Goal: Task Accomplishment & Management: Manage account settings

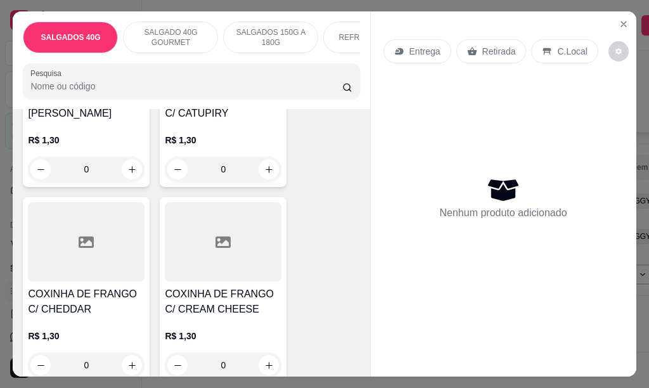
scroll to position [253, 0]
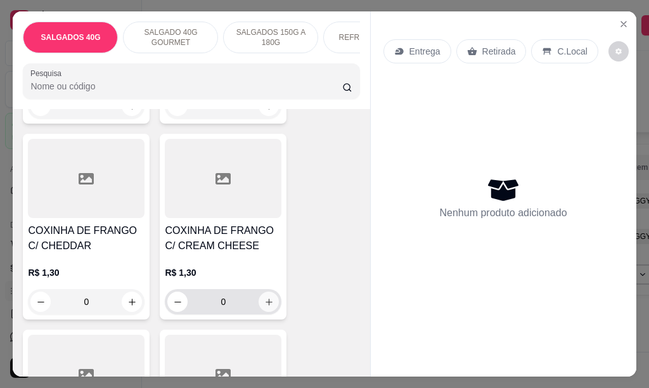
click at [266, 305] on icon "increase-product-quantity" at bounding box center [269, 301] width 7 height 7
click at [265, 307] on icon "increase-product-quantity" at bounding box center [269, 302] width 10 height 10
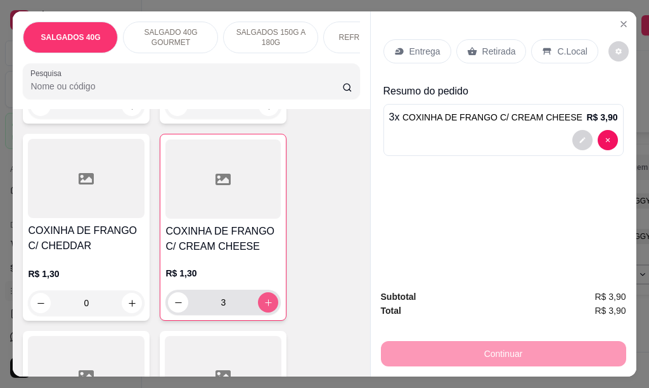
click at [265, 307] on icon "increase-product-quantity" at bounding box center [269, 303] width 10 height 10
type input "5"
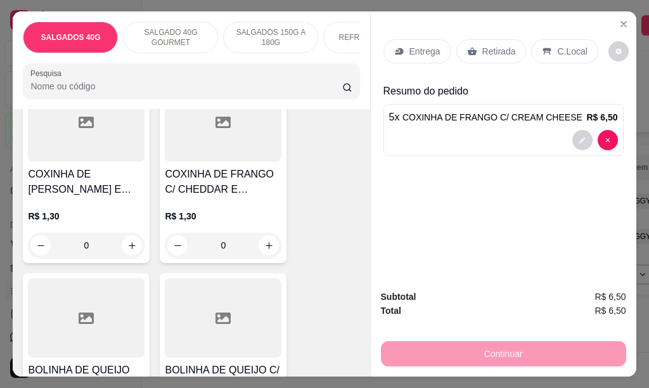
scroll to position [634, 0]
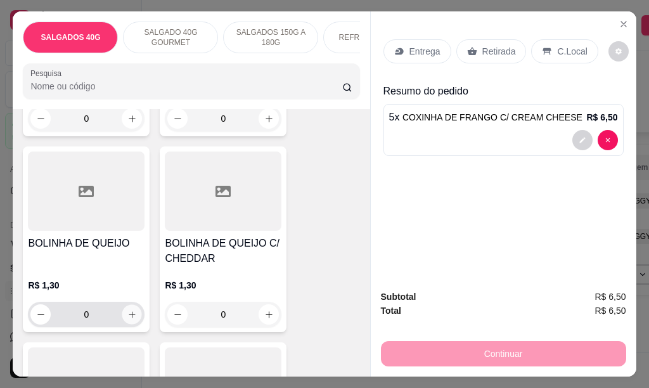
click at [129, 317] on icon "increase-product-quantity" at bounding box center [132, 314] width 6 height 6
click at [127, 319] on icon "increase-product-quantity" at bounding box center [132, 315] width 10 height 10
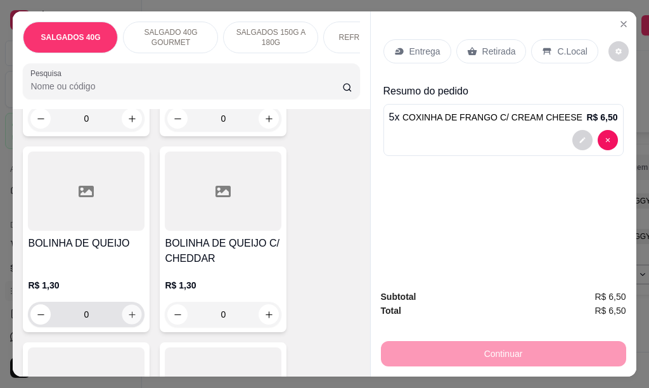
type input "5"
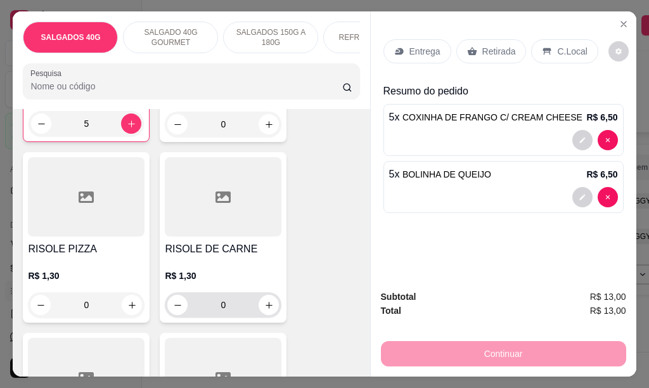
scroll to position [1014, 0]
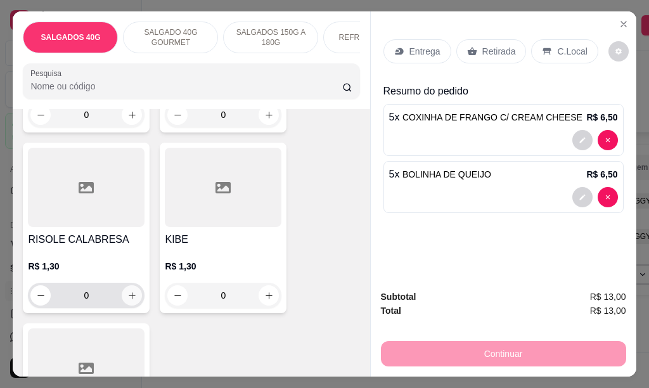
click at [127, 300] on icon "increase-product-quantity" at bounding box center [132, 296] width 10 height 10
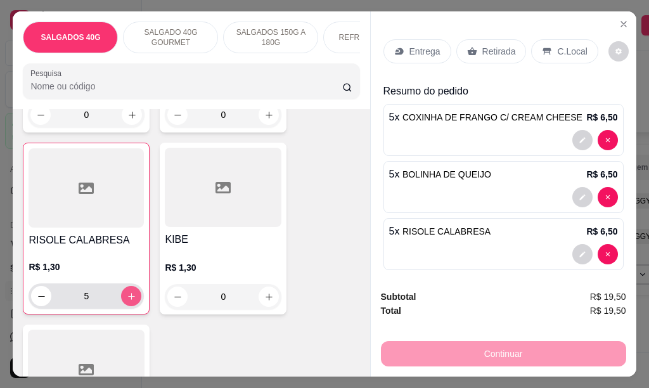
type input "5"
click at [264, 302] on icon "increase-product-quantity" at bounding box center [269, 297] width 10 height 10
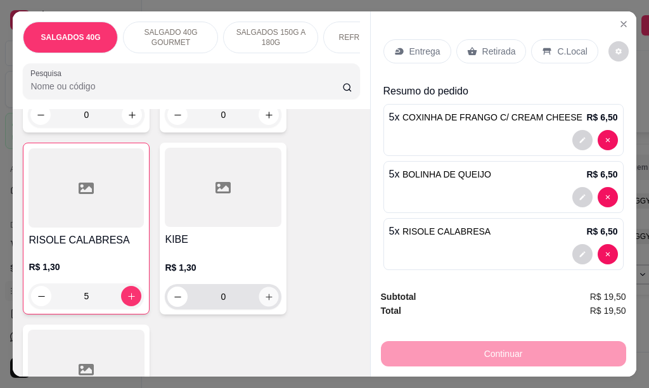
click at [264, 302] on icon "increase-product-quantity" at bounding box center [269, 297] width 10 height 10
type input "5"
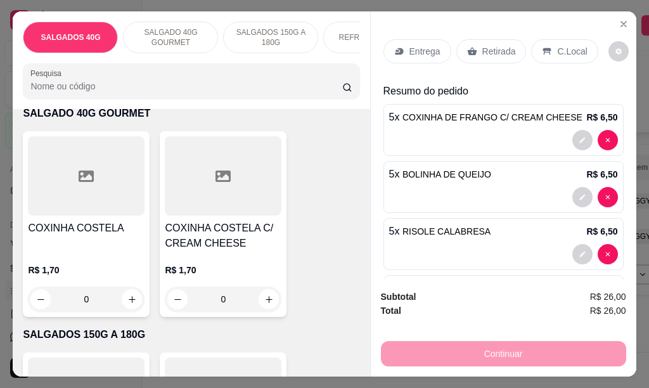
scroll to position [1458, 0]
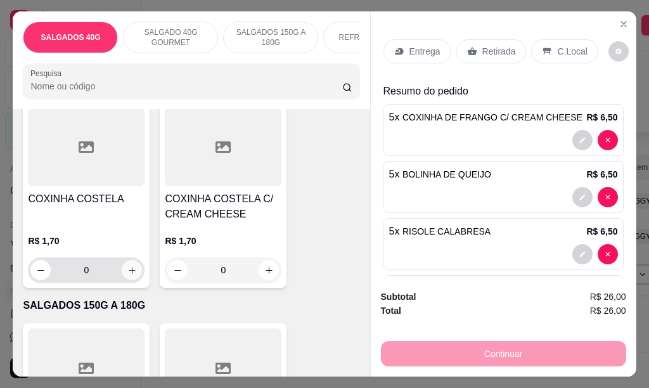
click at [131, 275] on icon "increase-product-quantity" at bounding box center [132, 271] width 10 height 10
click at [131, 276] on button "increase-product-quantity" at bounding box center [132, 270] width 20 height 20
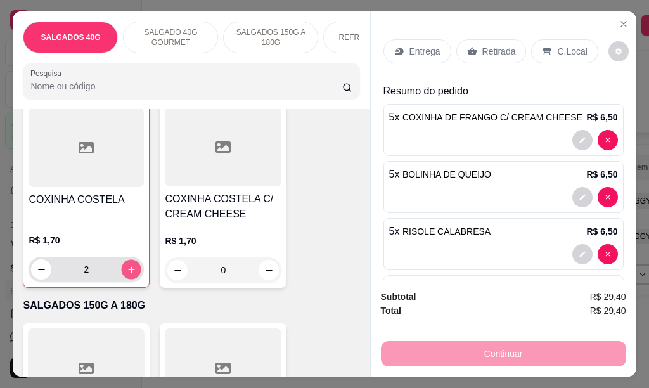
click at [131, 276] on button "increase-product-quantity" at bounding box center [132, 270] width 20 height 20
type input "5"
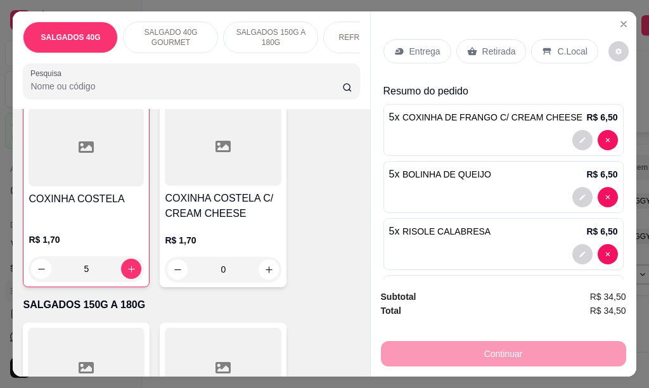
click at [410, 49] on p "Entrega" at bounding box center [424, 51] width 31 height 13
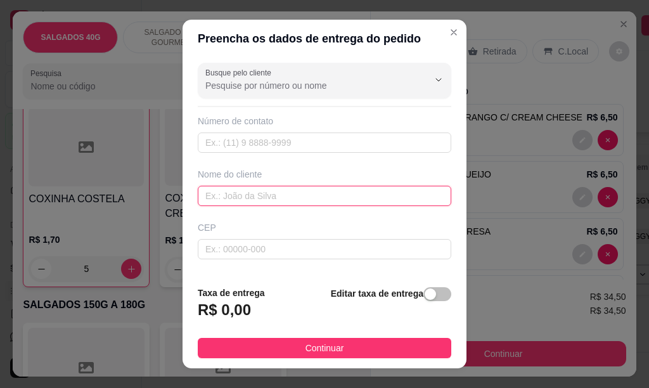
click at [254, 195] on input "text" at bounding box center [324, 196] width 253 height 20
type input "RENAN"
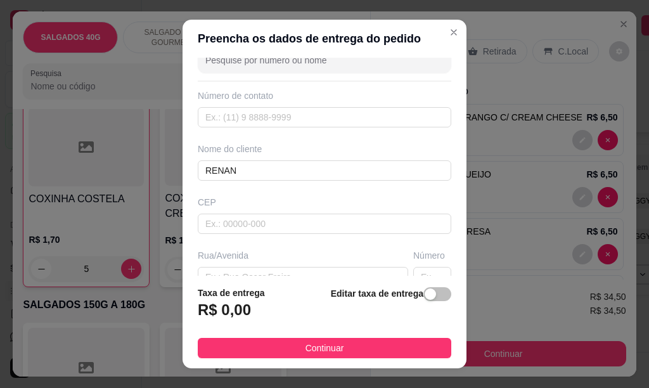
scroll to position [51, 0]
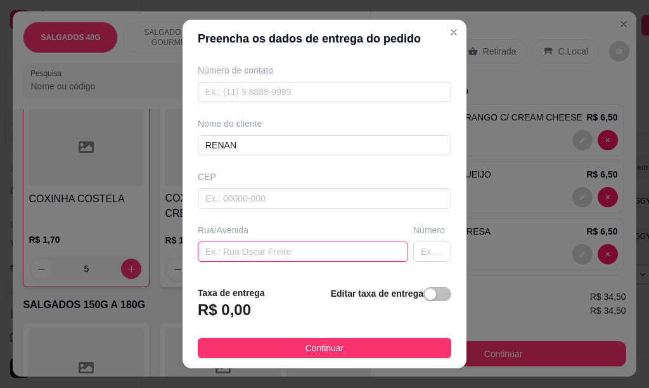
click at [314, 256] on input "text" at bounding box center [303, 251] width 210 height 20
type input "[PERSON_NAME]"
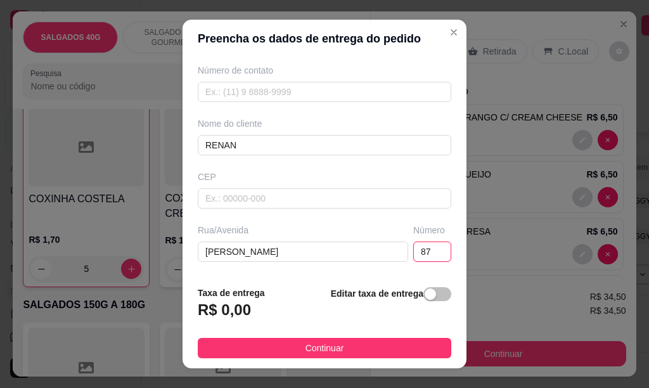
type input "87"
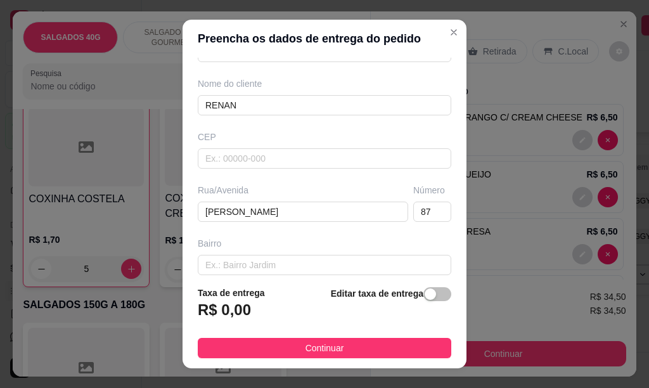
scroll to position [119, 0]
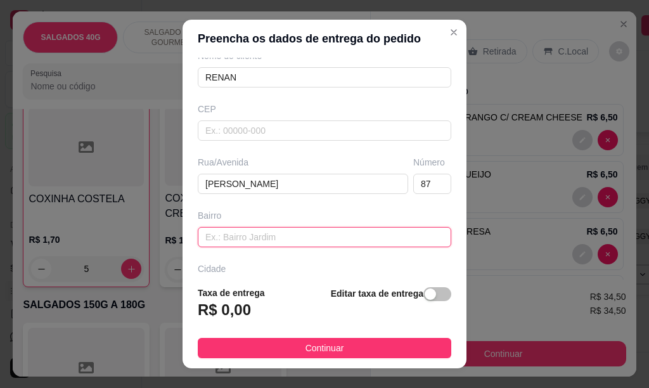
click at [262, 243] on input "text" at bounding box center [324, 237] width 253 height 20
type input "PAULISTA"
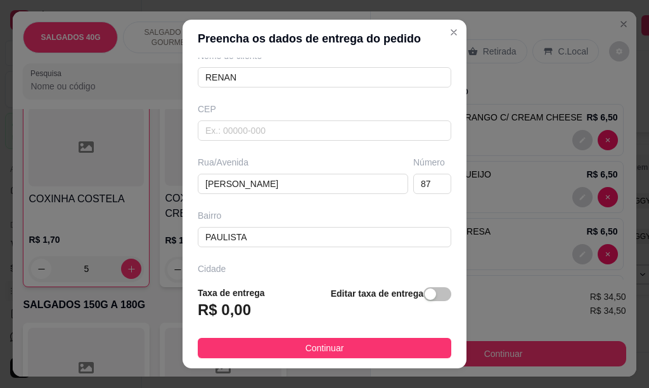
scroll to position [169, 0]
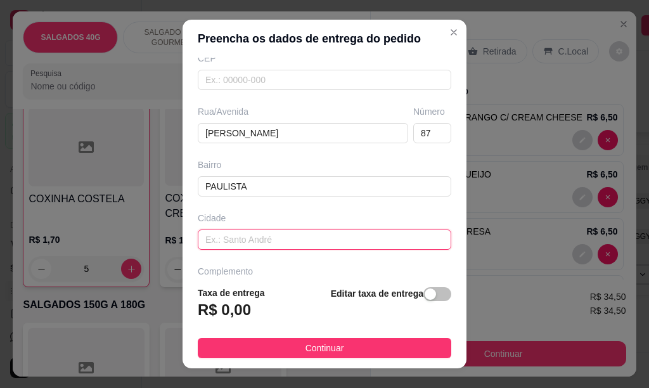
click at [254, 241] on input "text" at bounding box center [324, 239] width 253 height 20
type input "MOGI GUAÇU"
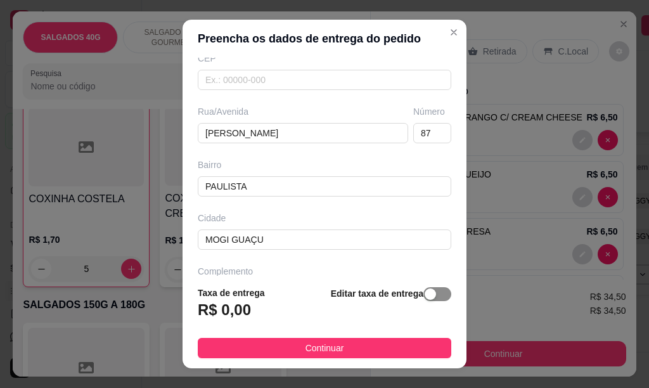
click at [425, 291] on span "button" at bounding box center [437, 294] width 28 height 14
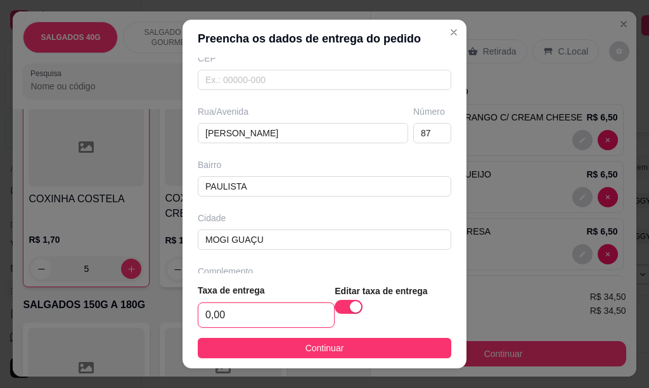
click at [235, 311] on input "0,00" at bounding box center [266, 315] width 136 height 24
type input "4,00"
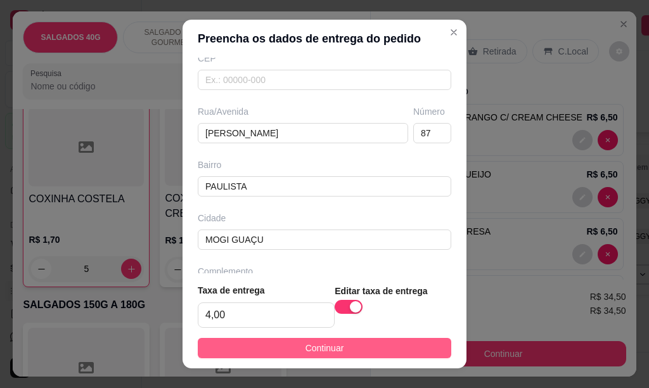
click at [317, 352] on span "Continuar" at bounding box center [324, 348] width 39 height 14
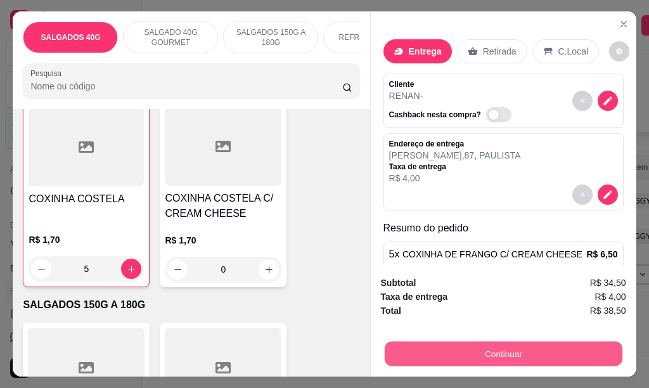
click at [483, 349] on button "Continuar" at bounding box center [503, 353] width 238 height 25
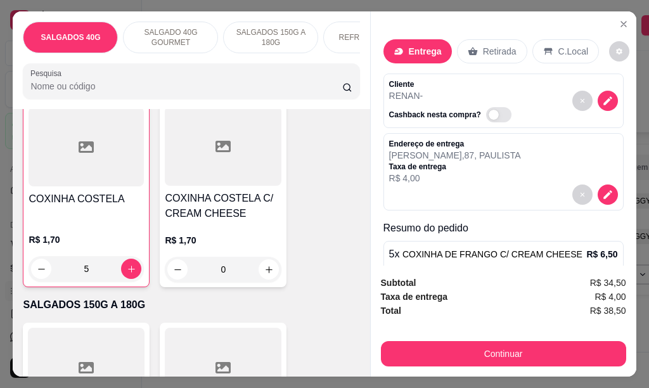
click at [349, 32] on p "REFRIGERANTES" at bounding box center [370, 37] width 65 height 10
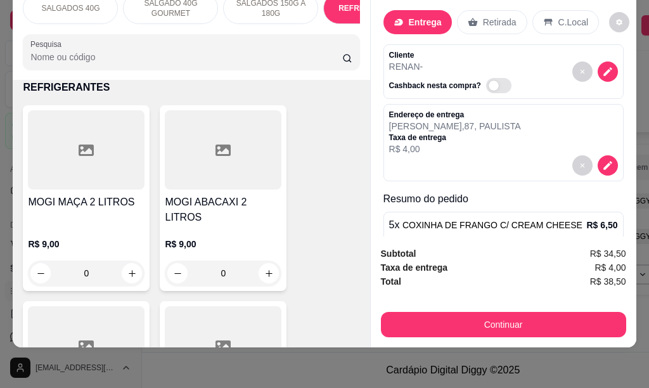
scroll to position [2386, 0]
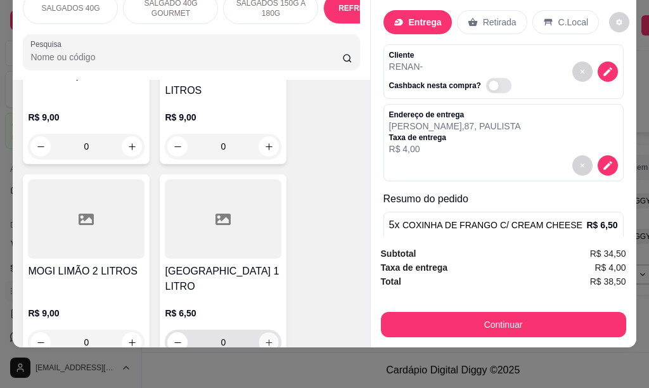
click at [264, 338] on icon "increase-product-quantity" at bounding box center [269, 343] width 10 height 10
type input "1"
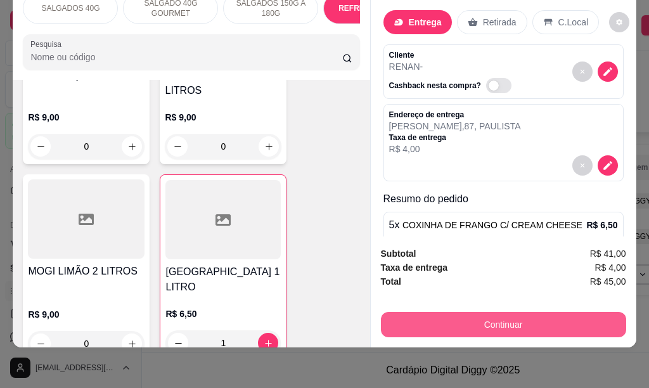
click at [489, 312] on button "Continuar" at bounding box center [503, 324] width 245 height 25
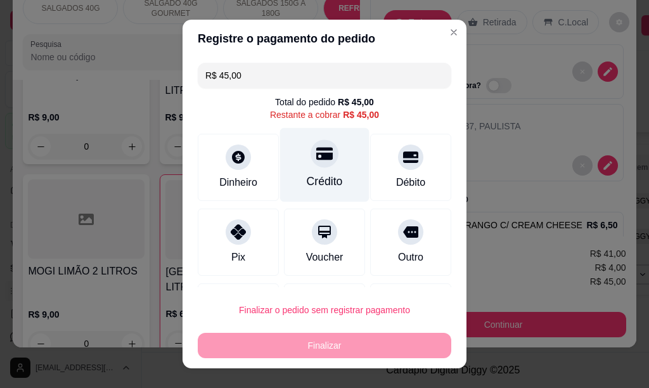
click at [316, 158] on icon at bounding box center [324, 153] width 16 height 13
type input "R$ 0,00"
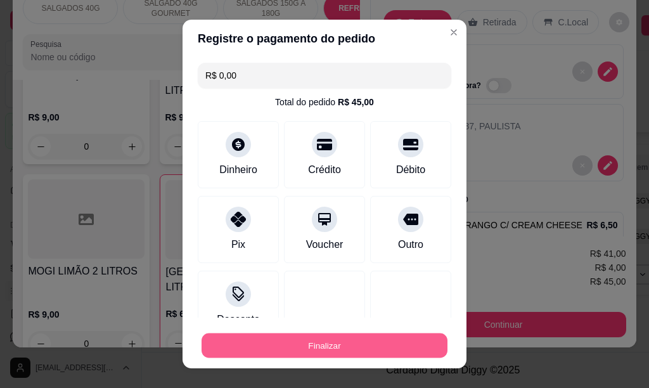
click at [349, 352] on button "Finalizar" at bounding box center [325, 345] width 246 height 25
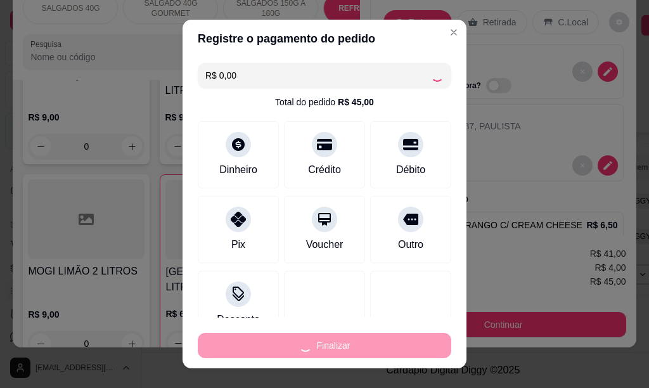
type input "0"
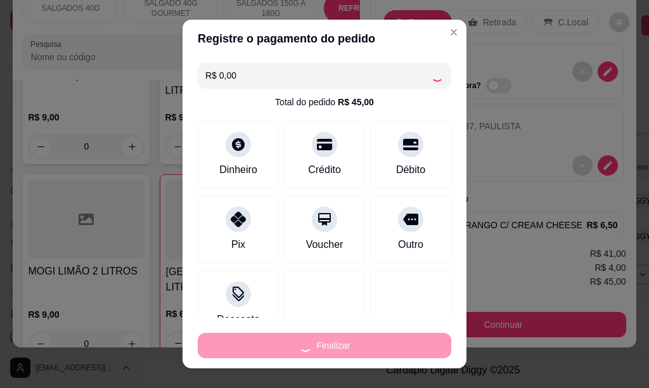
type input "0"
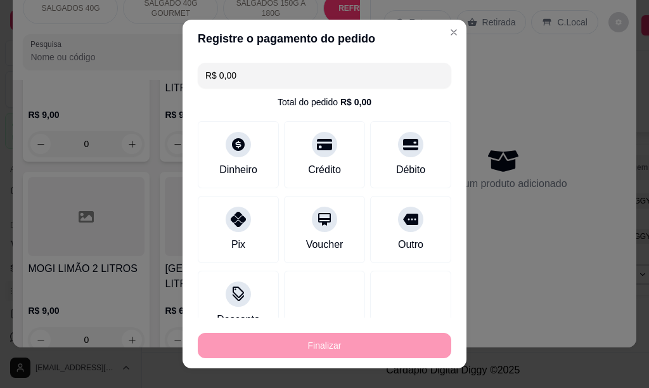
type input "-R$ 45,00"
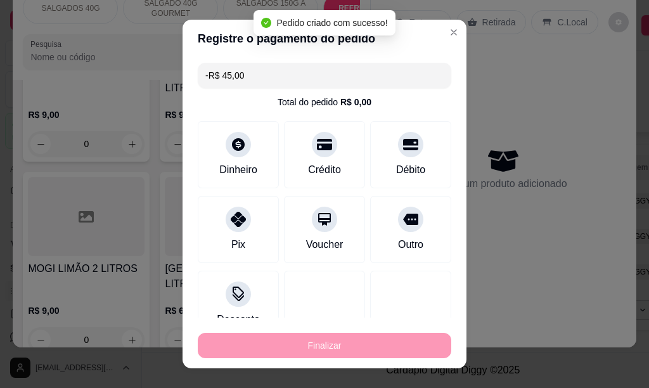
scroll to position [2383, 0]
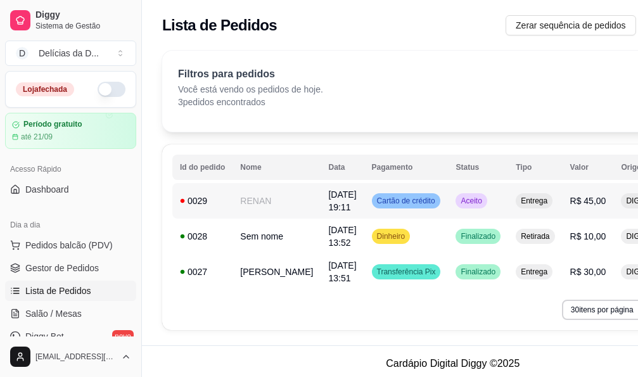
click at [255, 198] on td "RENAN" at bounding box center [277, 200] width 88 height 35
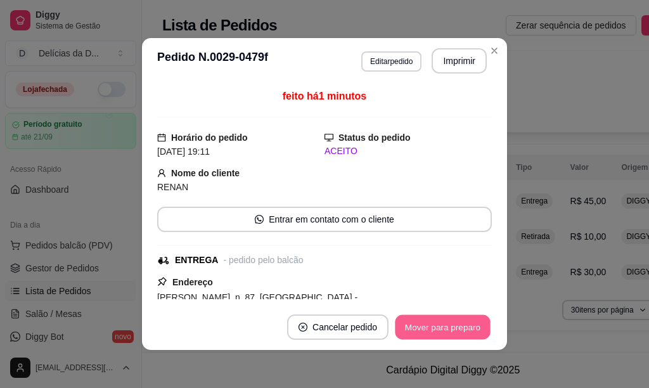
click at [440, 334] on button "Mover para preparo" at bounding box center [442, 327] width 95 height 25
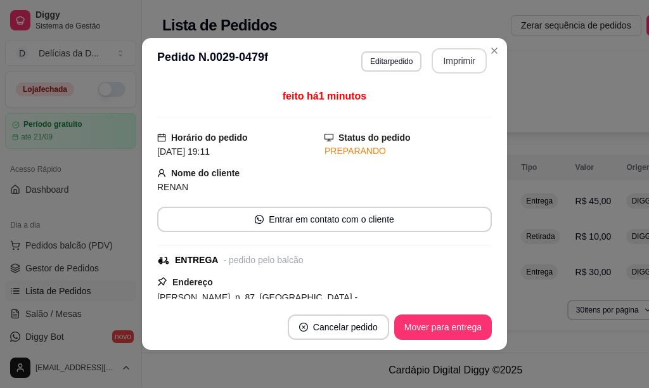
click at [460, 63] on button "Imprimir" at bounding box center [459, 60] width 55 height 25
click at [447, 63] on button "Imprimir" at bounding box center [459, 60] width 55 height 25
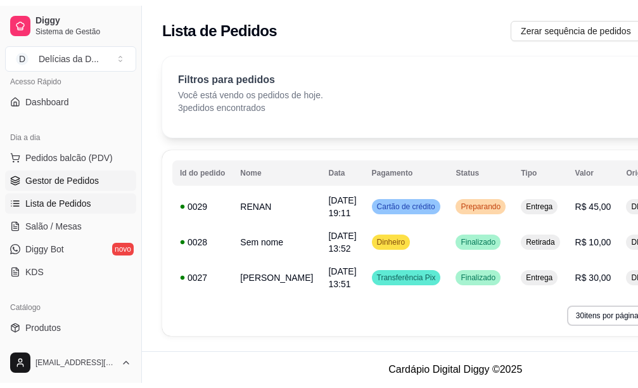
scroll to position [253, 0]
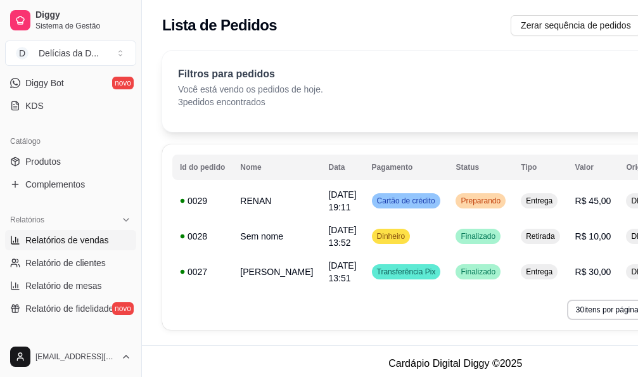
click at [86, 235] on span "Relatórios de vendas" at bounding box center [67, 240] width 84 height 13
select select "ALL"
select select "0"
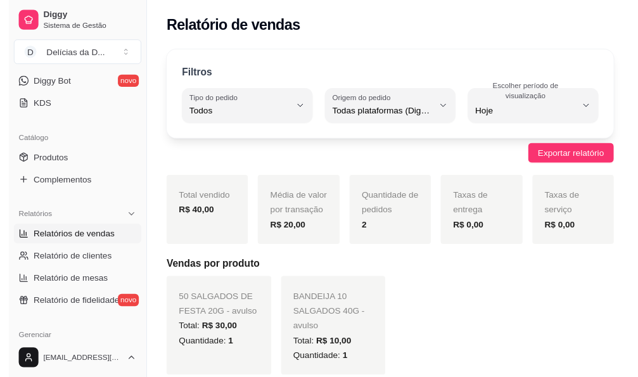
scroll to position [63, 0]
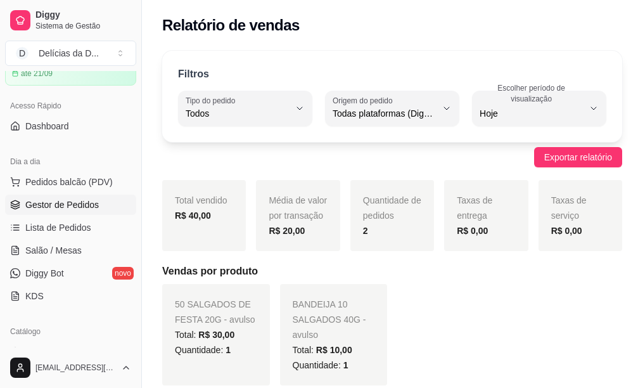
click at [80, 207] on span "Gestor de Pedidos" at bounding box center [62, 204] width 74 height 13
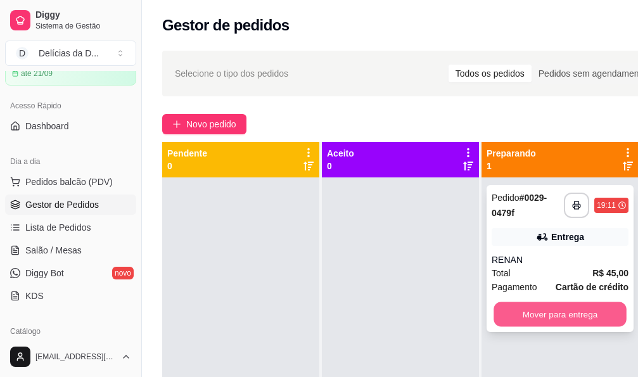
click at [563, 316] on button "Mover para entrega" at bounding box center [560, 314] width 133 height 25
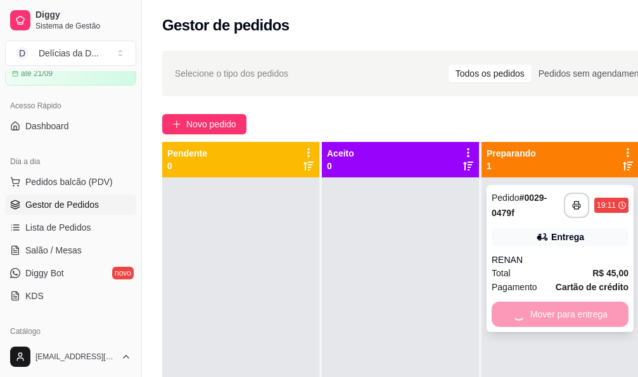
click at [563, 316] on div "**********" at bounding box center [560, 365] width 157 height 377
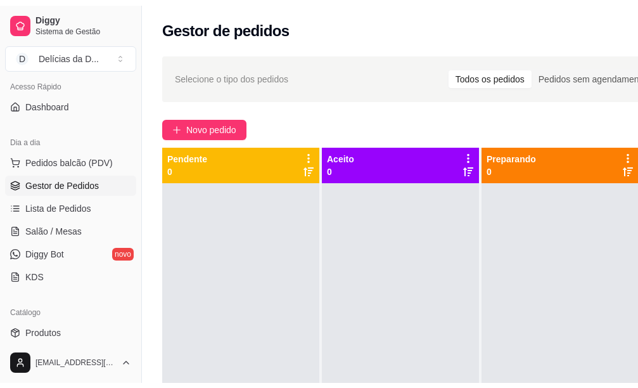
scroll to position [190, 0]
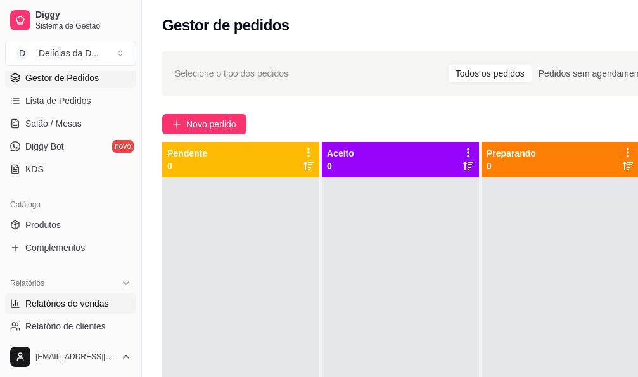
click at [63, 299] on span "Relatórios de vendas" at bounding box center [67, 303] width 84 height 13
select select "ALL"
select select "0"
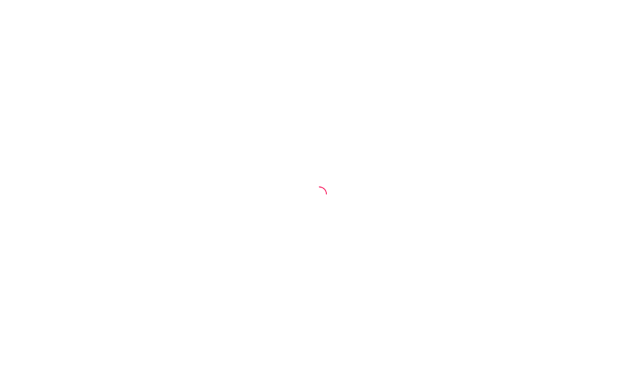
select select "ALL"
select select "0"
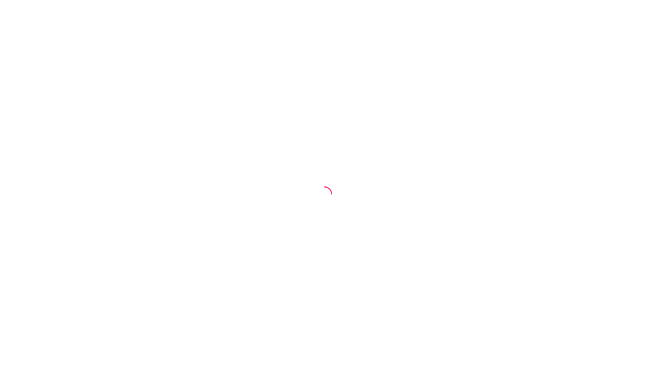
select select "ALL"
select select "0"
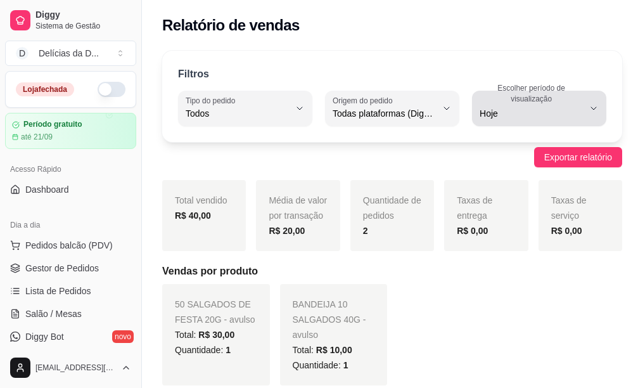
click at [589, 108] on icon "button" at bounding box center [594, 108] width 10 height 10
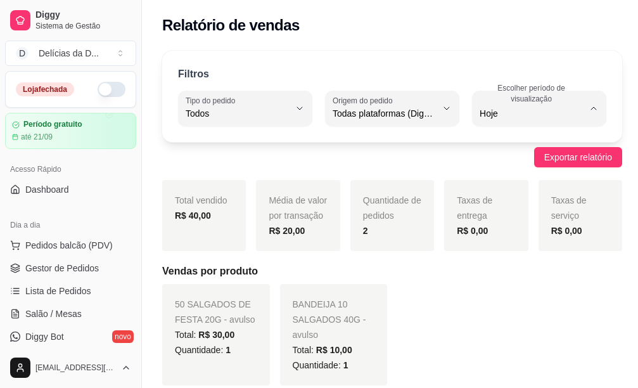
click at [504, 167] on span "Ontem" at bounding box center [530, 164] width 96 height 12
type input "1"
select select "1"
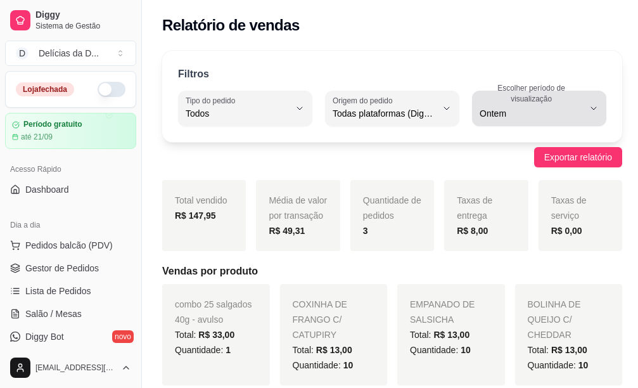
click at [589, 103] on icon "button" at bounding box center [594, 108] width 10 height 10
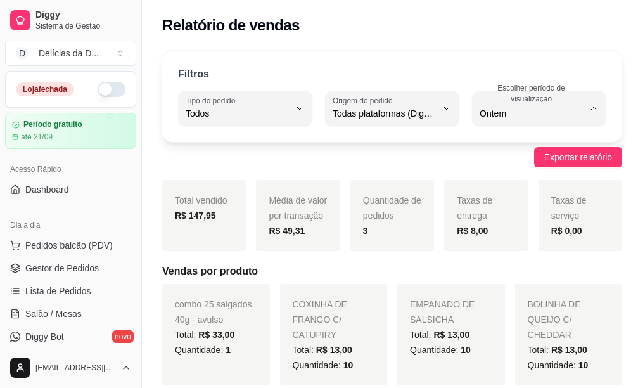
click at [508, 143] on span "Hoje" at bounding box center [530, 144] width 96 height 12
type input "0"
select select "0"
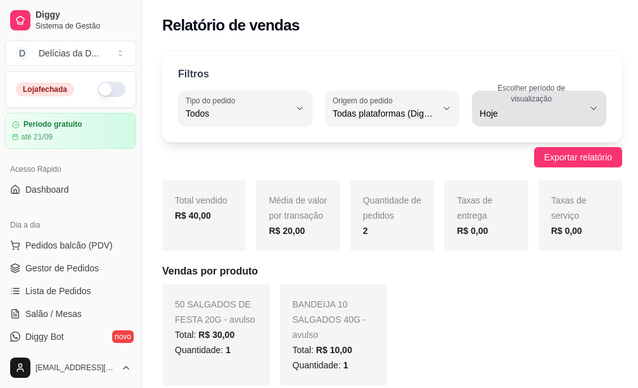
click at [591, 108] on icon "button" at bounding box center [593, 108] width 5 height 3
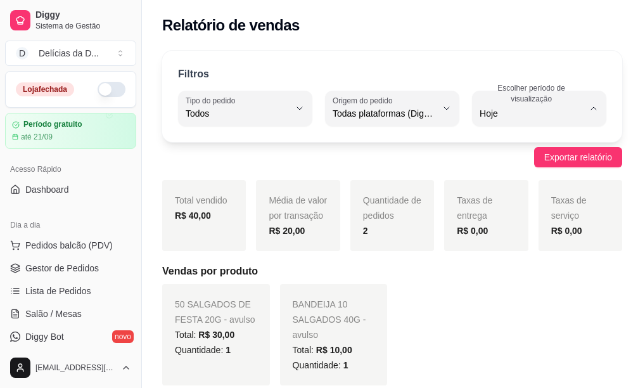
click at [620, 63] on div "Filtros ALL Tipo do pedido Todos Entrega Retirada Mesa Consumo local Tipo do pe…" at bounding box center [392, 387] width 501 height 689
click at [83, 248] on span "Pedidos balcão (PDV)" at bounding box center [68, 245] width 87 height 13
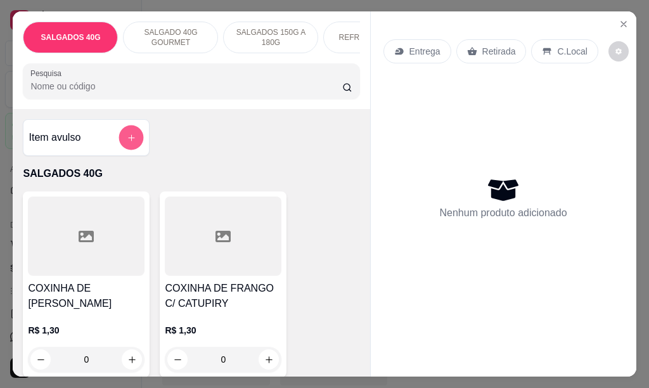
click at [128, 141] on icon "add-separate-item" at bounding box center [131, 137] width 6 height 6
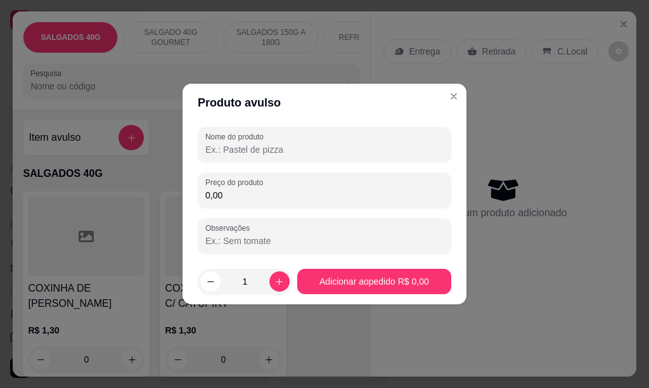
click at [212, 150] on input "Nome do produto" at bounding box center [324, 149] width 238 height 13
type input "COMBO 25 SALGADOS 40G"
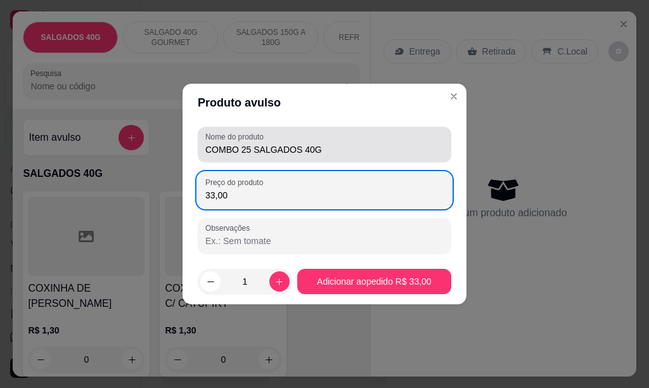
type input "33,00"
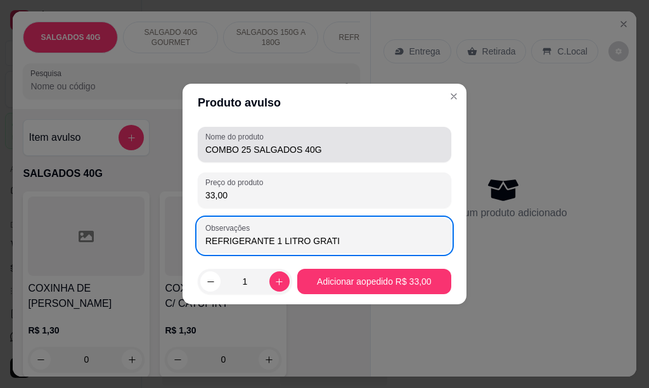
type input "REFRIGERANTE 1 LITRO GRATIS"
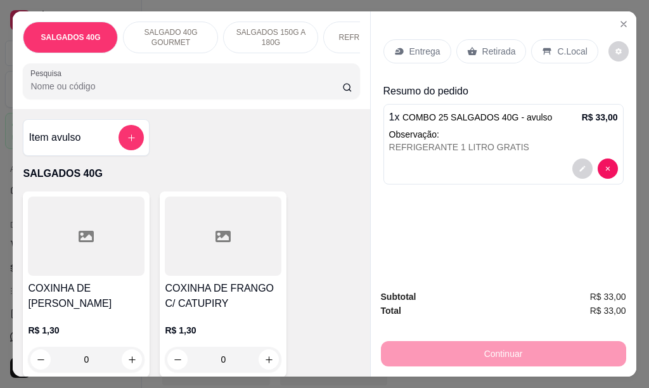
click at [429, 48] on p "Entrega" at bounding box center [424, 51] width 31 height 13
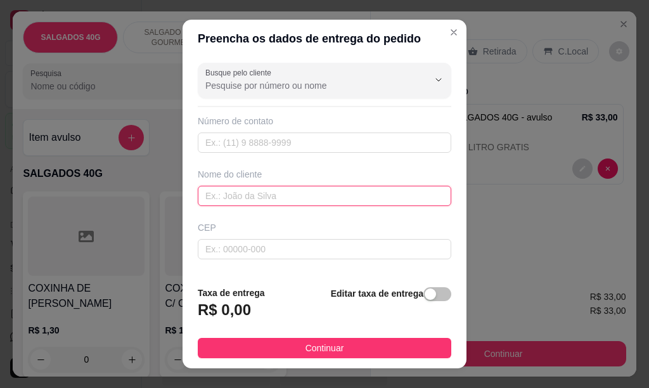
click at [278, 193] on input "text" at bounding box center [324, 196] width 253 height 20
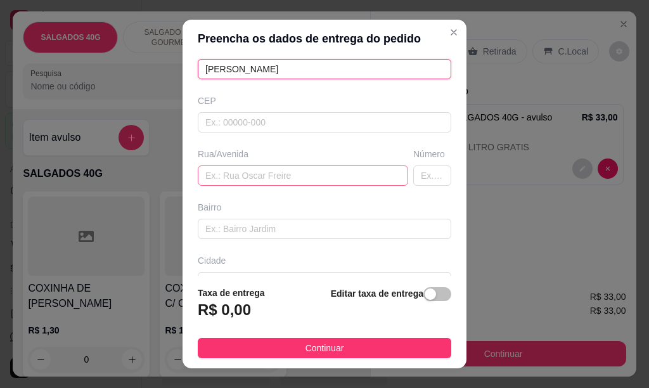
type input "[PERSON_NAME]"
click at [213, 177] on input "text" at bounding box center [303, 175] width 210 height 20
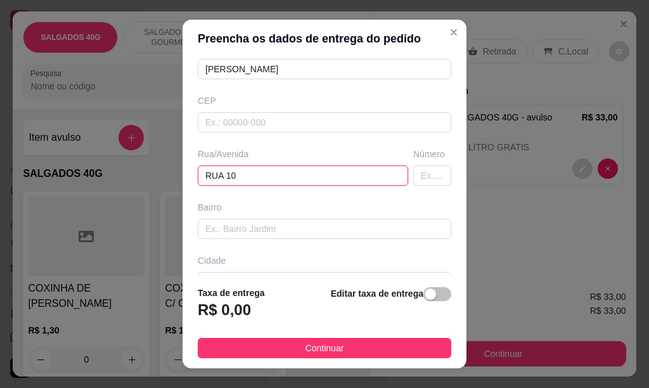
type input "RUA 10"
type input "19"
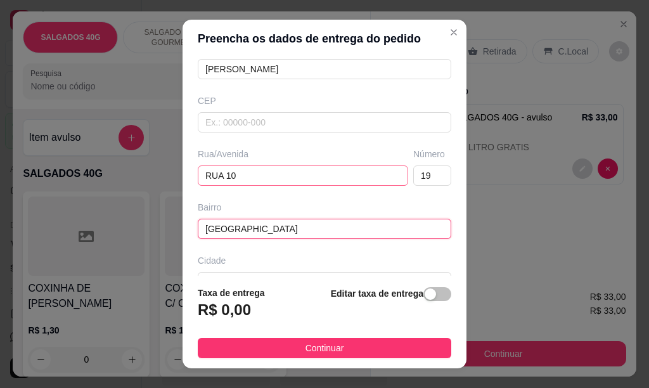
type input "[GEOGRAPHIC_DATA]"
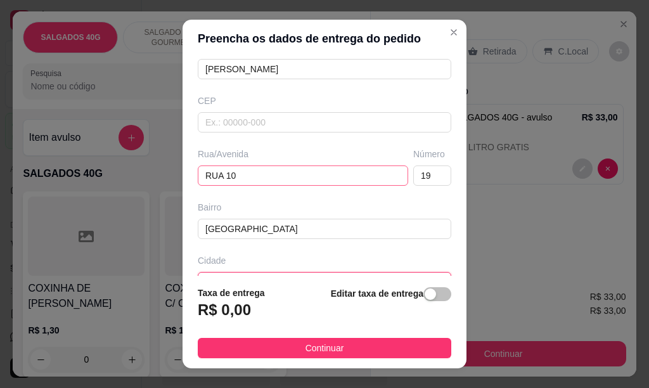
scroll to position [143, 0]
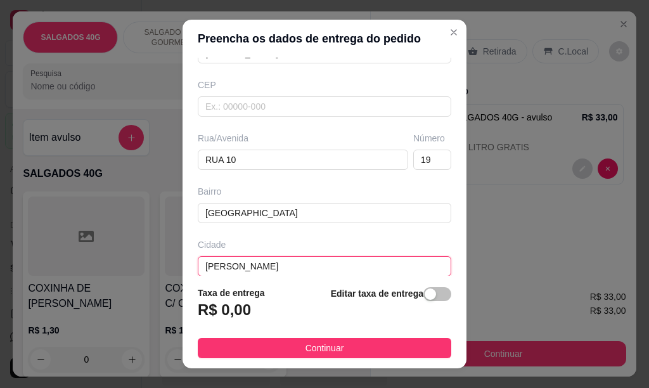
type input "[PERSON_NAME]"
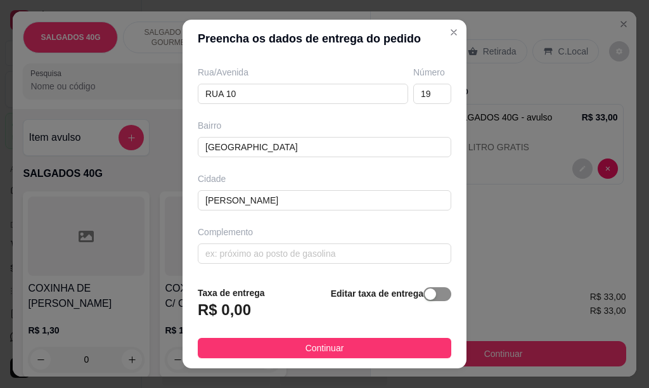
click at [423, 296] on span "button" at bounding box center [437, 294] width 28 height 14
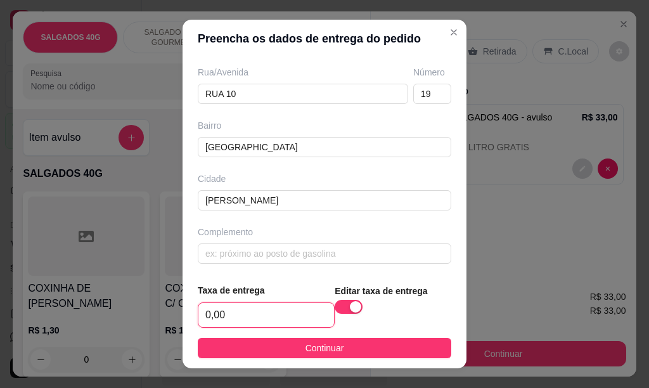
click at [286, 325] on input "0,00" at bounding box center [266, 315] width 136 height 24
type input "4,00"
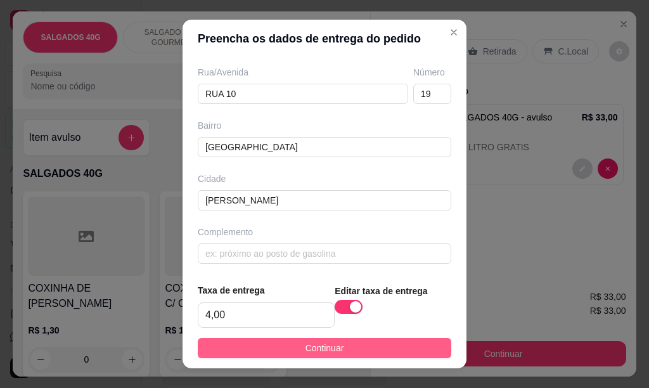
click at [321, 344] on span "Continuar" at bounding box center [324, 348] width 39 height 14
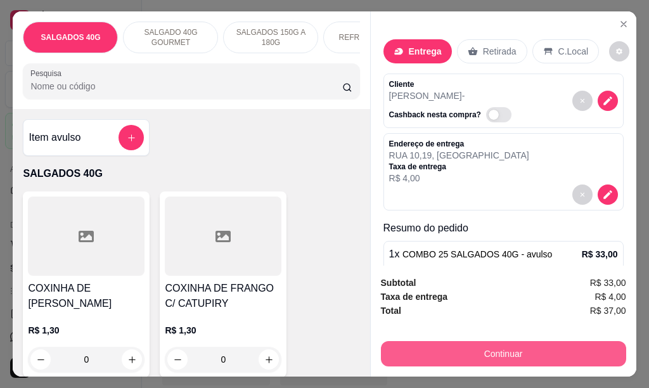
click at [476, 346] on button "Continuar" at bounding box center [503, 353] width 245 height 25
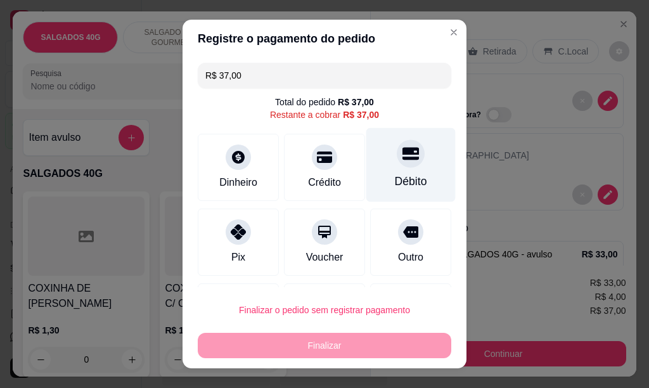
click at [397, 163] on div at bounding box center [411, 153] width 28 height 28
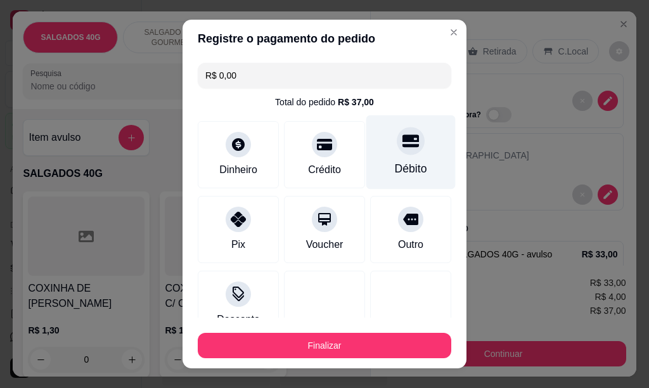
type input "R$ 0,00"
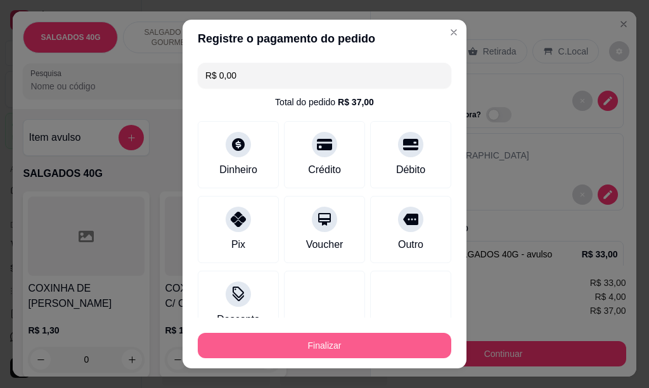
click at [331, 350] on button "Finalizar" at bounding box center [324, 345] width 253 height 25
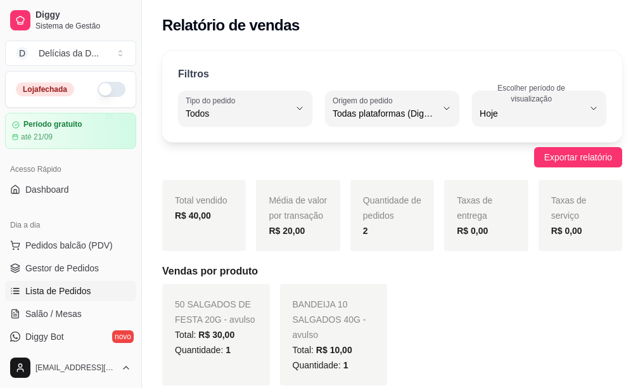
click at [79, 289] on span "Lista de Pedidos" at bounding box center [58, 291] width 66 height 13
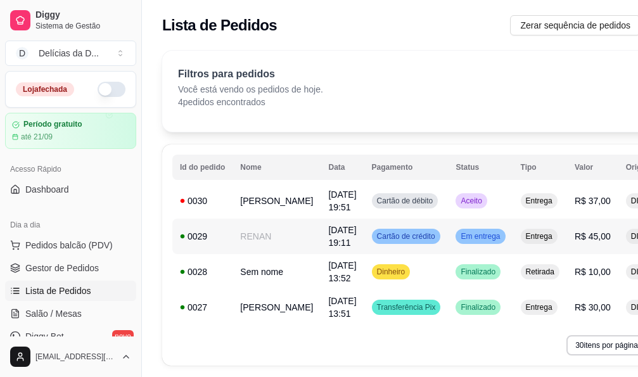
click at [458, 238] on span "Em entrega" at bounding box center [480, 236] width 44 height 10
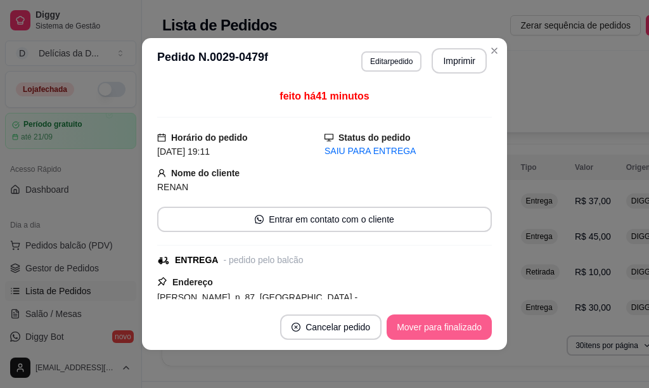
click at [439, 331] on button "Mover para finalizado" at bounding box center [439, 326] width 105 height 25
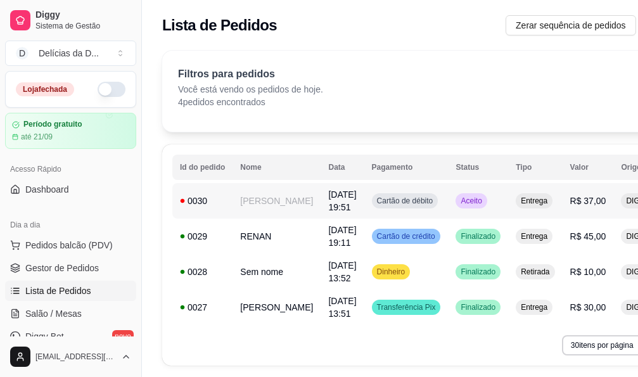
click at [458, 200] on span "Aceito" at bounding box center [471, 201] width 26 height 10
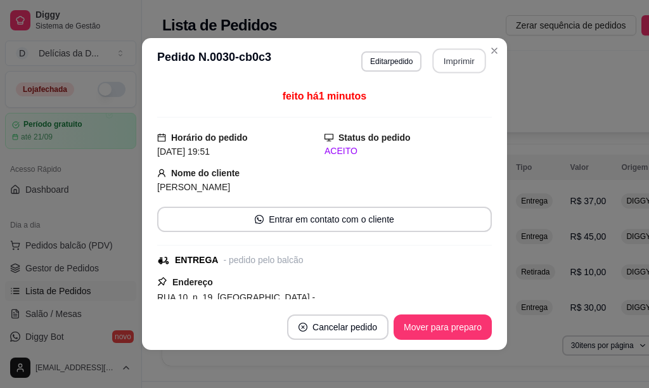
click at [440, 63] on button "Imprimir" at bounding box center [459, 61] width 53 height 25
click at [458, 61] on button "Imprimir" at bounding box center [459, 60] width 55 height 25
click at [436, 328] on button "Mover para preparo" at bounding box center [443, 326] width 98 height 25
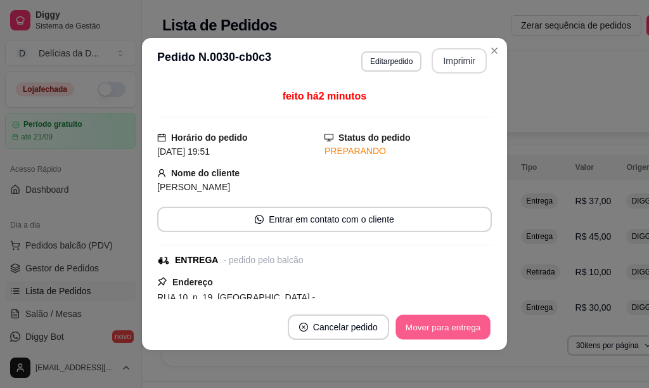
click at [421, 328] on button "Mover para entrega" at bounding box center [442, 327] width 95 height 25
click at [402, 333] on button "Mover para finalizado" at bounding box center [439, 327] width 102 height 25
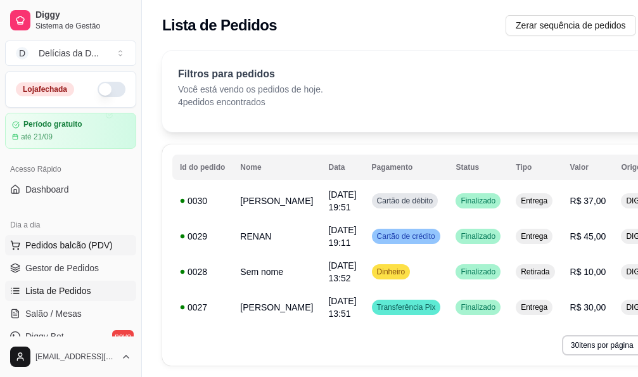
click at [78, 250] on span "Pedidos balcão (PDV)" at bounding box center [68, 245] width 87 height 13
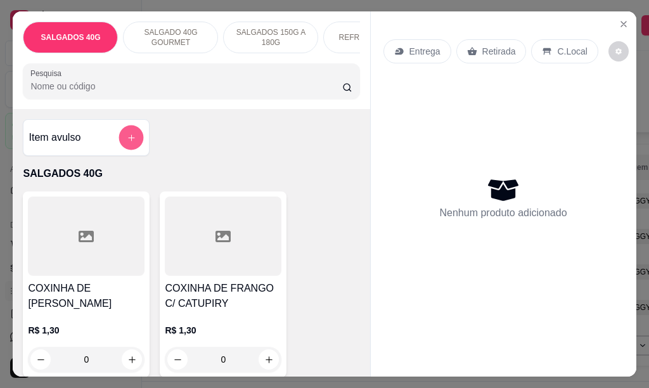
click at [128, 142] on icon "add-separate-item" at bounding box center [132, 138] width 10 height 10
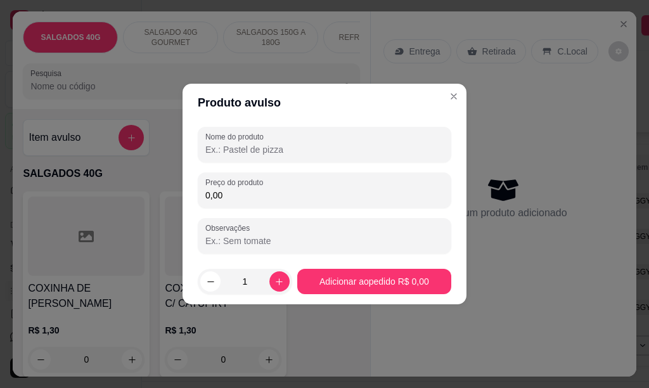
click at [233, 150] on input "Nome do produto" at bounding box center [324, 149] width 238 height 13
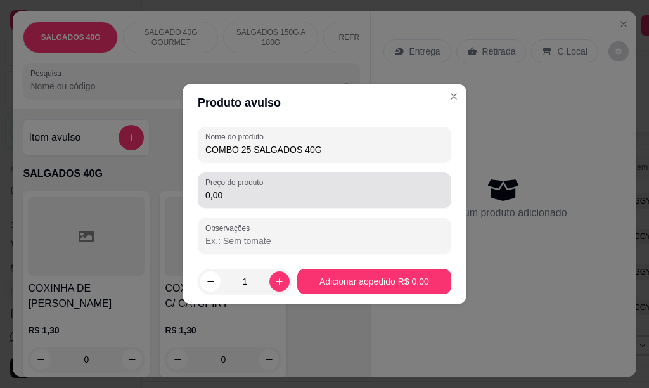
type input "COMBO 25 SALGADOS 40G"
click at [225, 203] on div "Preço do produto 0,00" at bounding box center [324, 189] width 253 height 35
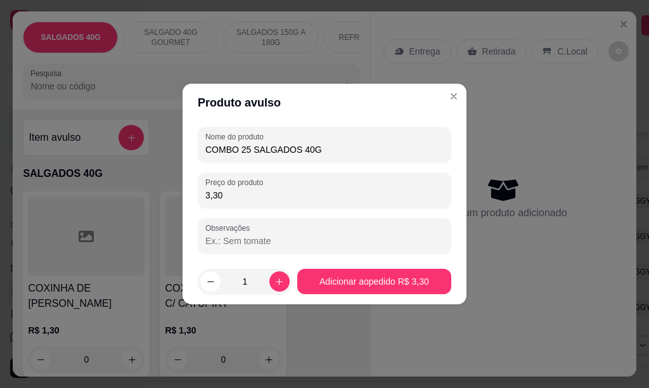
type input "33,00"
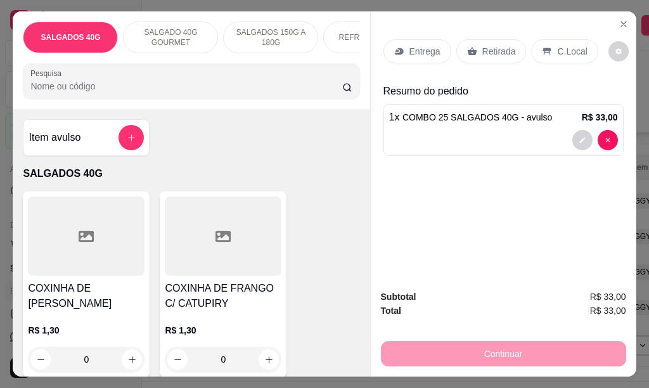
click at [426, 39] on div "Entrega" at bounding box center [417, 51] width 68 height 24
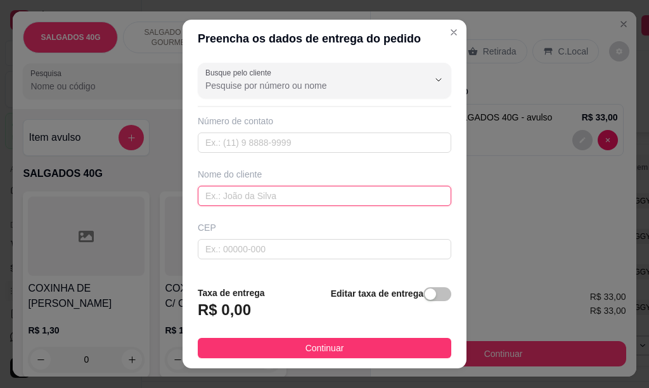
click at [272, 198] on input "text" at bounding box center [324, 196] width 253 height 20
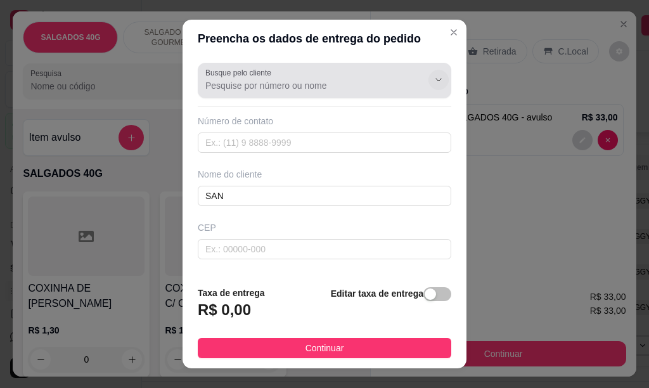
click at [433, 81] on icon "Show suggestions" at bounding box center [438, 80] width 10 height 10
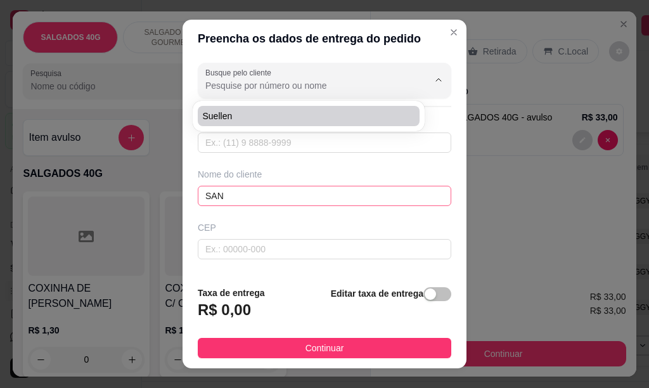
click at [238, 197] on input "SAN" at bounding box center [324, 196] width 253 height 20
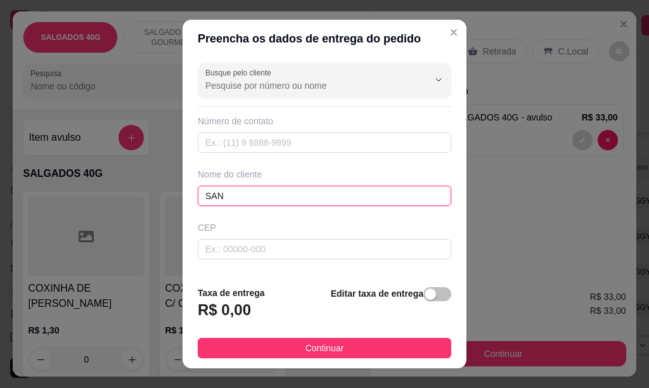
click at [238, 197] on input "SAN" at bounding box center [324, 196] width 253 height 20
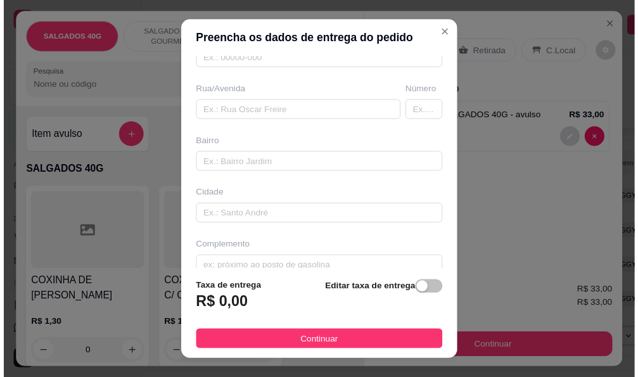
scroll to position [208, 0]
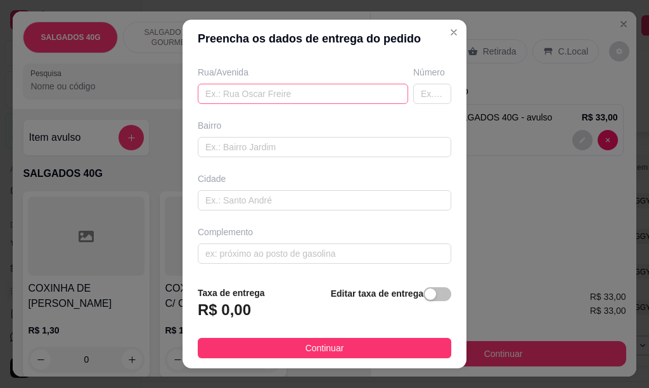
type input "[PERSON_NAME]"
click at [221, 97] on input "text" at bounding box center [303, 94] width 210 height 20
type input "10"
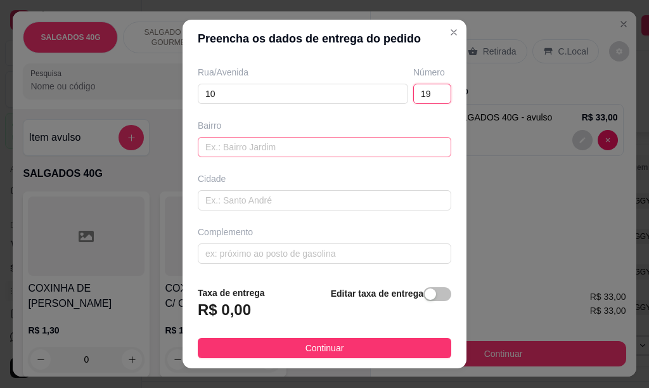
type input "19"
click at [229, 142] on input "text" at bounding box center [324, 147] width 253 height 20
click at [234, 147] on input "text" at bounding box center [324, 147] width 253 height 20
type input "AEROPORTO"
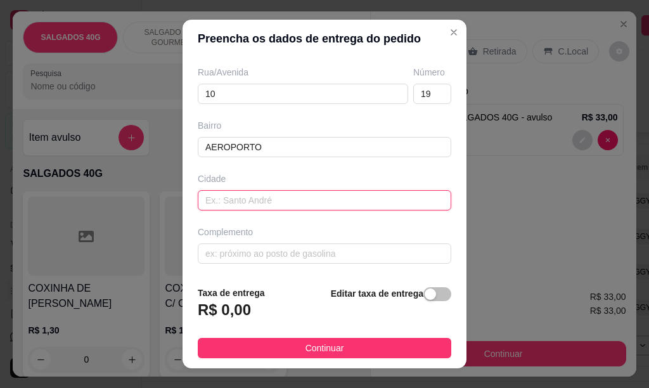
click at [251, 196] on input "text" at bounding box center [324, 200] width 253 height 20
type input "[PERSON_NAME]"
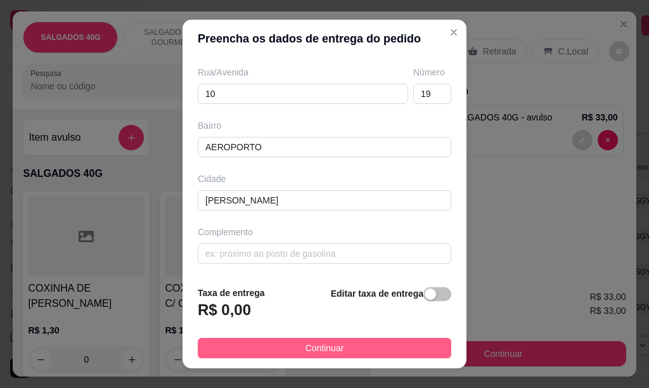
click at [345, 349] on button "Continuar" at bounding box center [324, 348] width 253 height 20
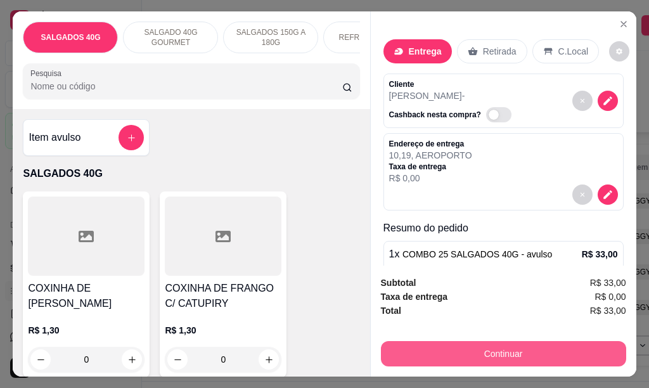
click at [515, 345] on button "Continuar" at bounding box center [503, 353] width 245 height 25
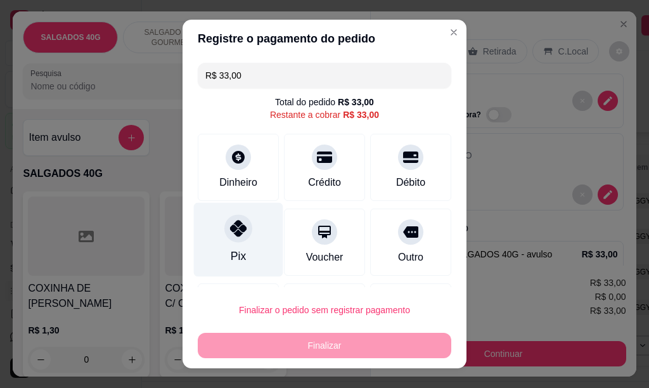
drag, startPoint x: 234, startPoint y: 233, endPoint x: 231, endPoint y: 259, distance: 26.1
click at [234, 234] on icon at bounding box center [238, 228] width 16 height 16
type input "R$ 0,00"
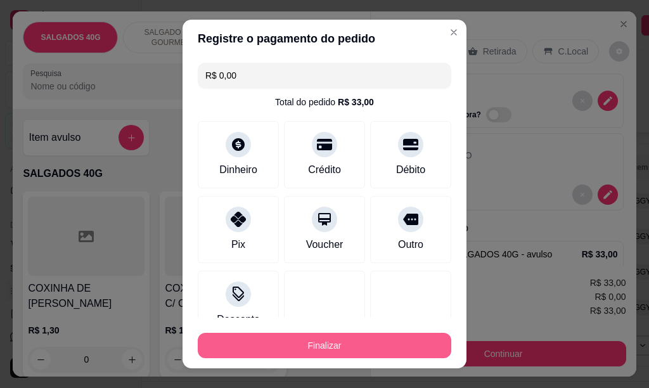
click at [329, 351] on button "Finalizar" at bounding box center [324, 345] width 253 height 25
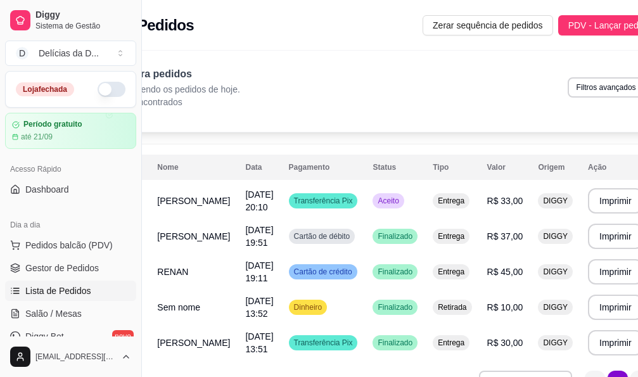
scroll to position [0, 87]
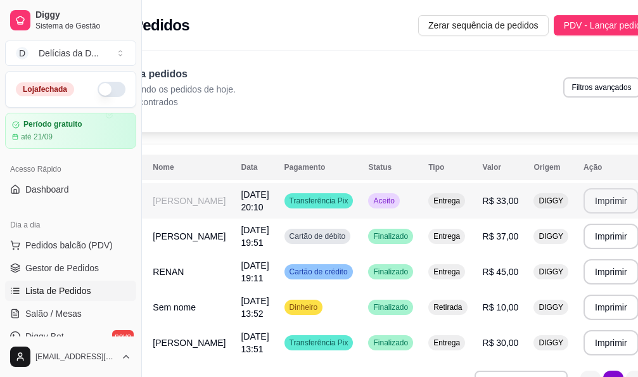
click at [584, 203] on button "Imprimir" at bounding box center [611, 200] width 55 height 25
click at [584, 204] on button "Imprimir" at bounding box center [611, 200] width 55 height 25
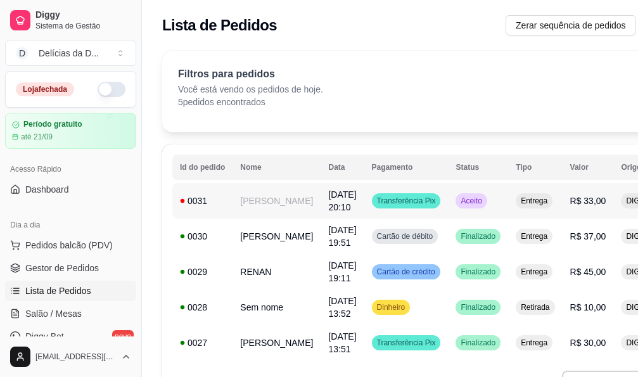
scroll to position [0, 0]
click at [321, 200] on td "[DATE] 20:10" at bounding box center [342, 200] width 43 height 35
click at [77, 243] on span "Pedidos balcão (PDV)" at bounding box center [68, 245] width 87 height 13
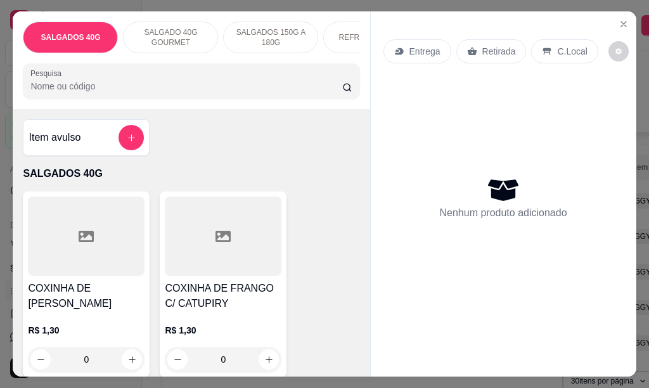
click at [336, 29] on div "REFRIGERANTES" at bounding box center [370, 38] width 95 height 32
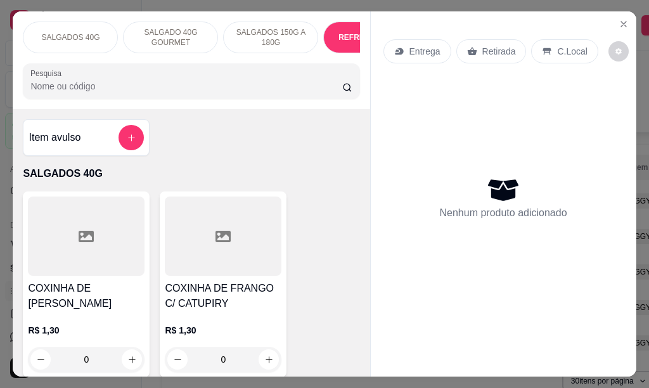
scroll to position [2257, 0]
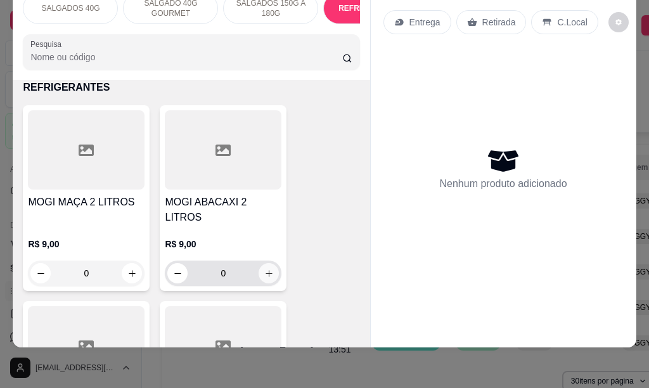
click at [264, 269] on icon "increase-product-quantity" at bounding box center [269, 274] width 10 height 10
type input "1"
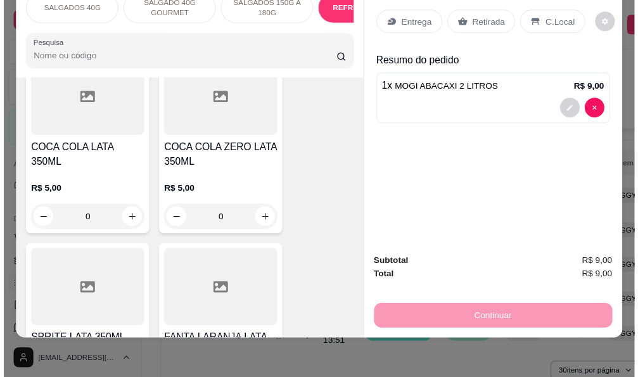
scroll to position [2510, 0]
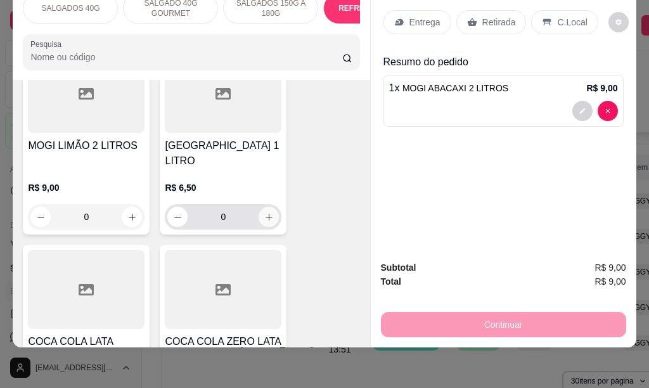
click at [266, 212] on icon "increase-product-quantity" at bounding box center [269, 217] width 10 height 10
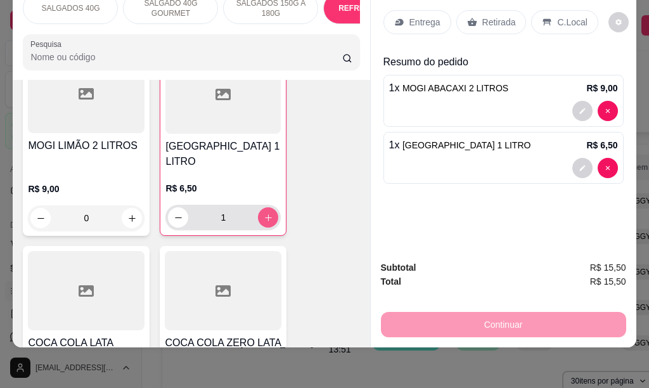
type input "1"
click at [482, 16] on p "Retirada" at bounding box center [499, 22] width 34 height 13
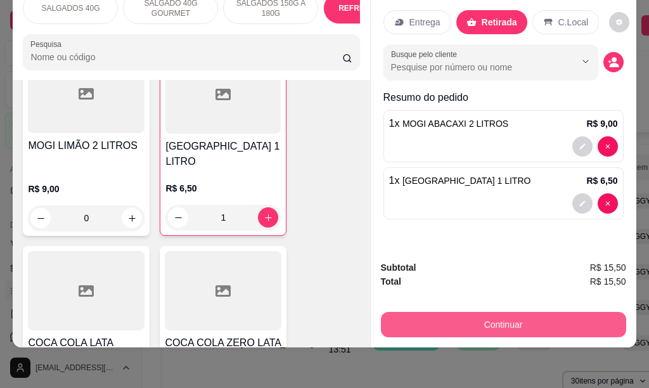
click at [495, 322] on button "Continuar" at bounding box center [503, 324] width 245 height 25
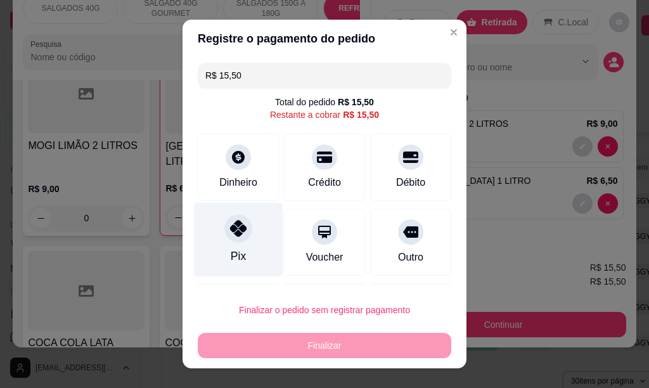
click at [227, 241] on div at bounding box center [238, 228] width 28 height 28
type input "R$ 0,00"
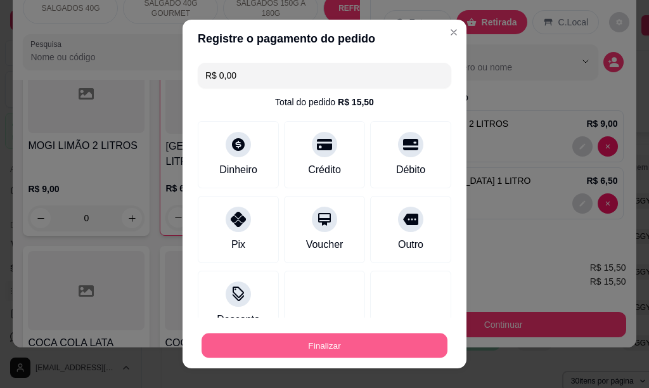
click at [296, 343] on button "Finalizar" at bounding box center [325, 345] width 246 height 25
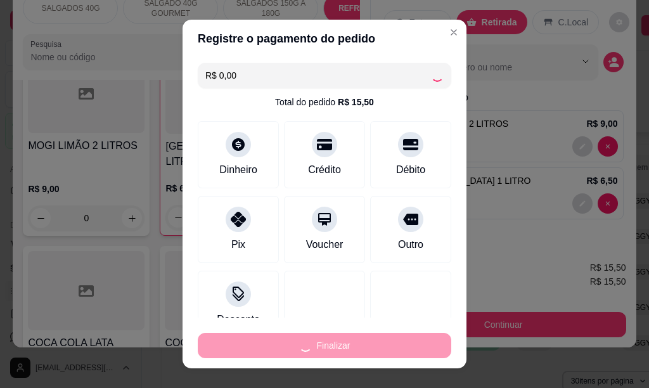
type input "0"
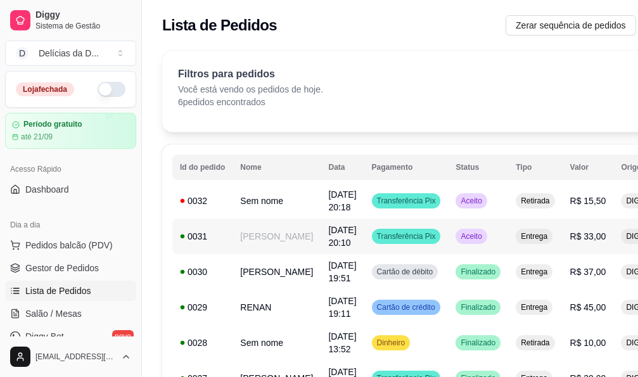
click at [328, 238] on span "[DATE] 20:10" at bounding box center [342, 236] width 28 height 23
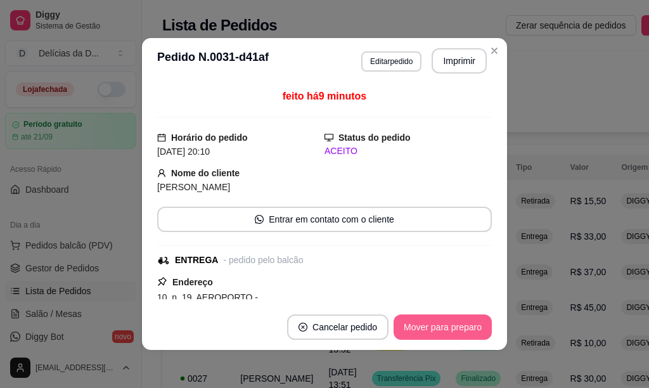
click at [456, 326] on button "Mover para preparo" at bounding box center [443, 326] width 98 height 25
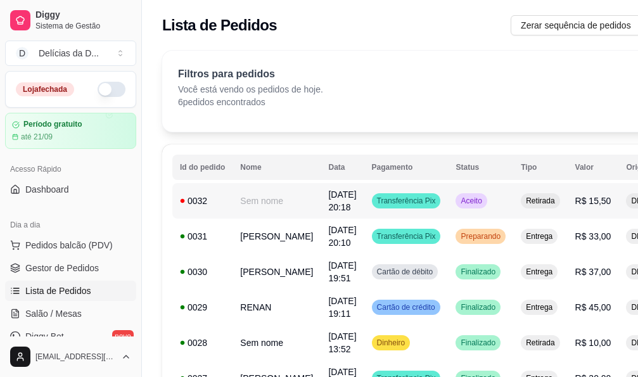
click at [258, 198] on td "Sem nome" at bounding box center [277, 200] width 88 height 35
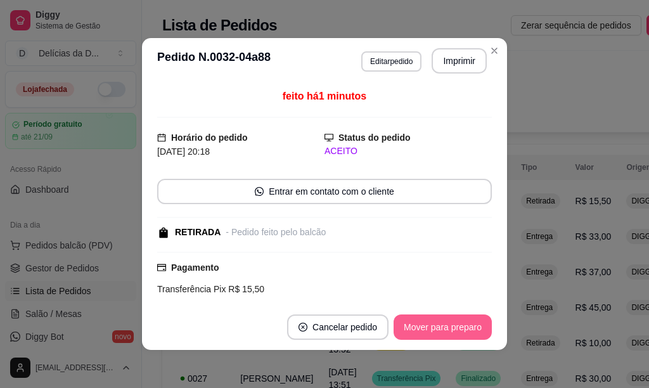
click at [445, 328] on button "Mover para preparo" at bounding box center [443, 326] width 98 height 25
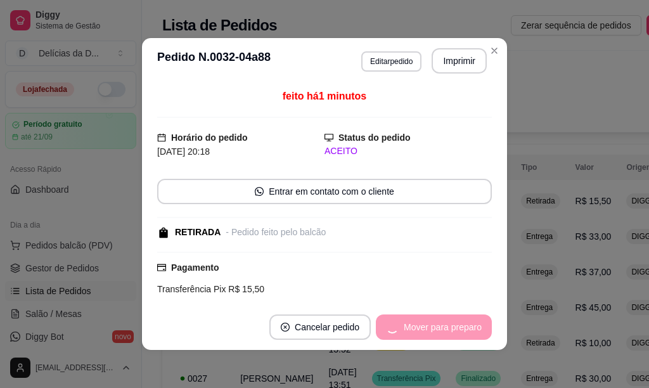
click at [445, 328] on div "Mover para preparo" at bounding box center [434, 326] width 116 height 25
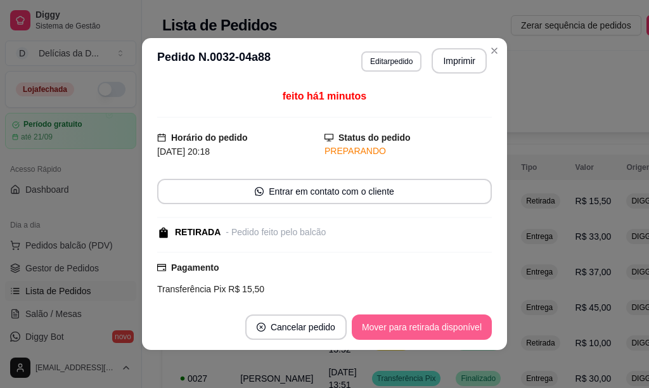
click at [445, 328] on button "Mover para retirada disponível" at bounding box center [422, 326] width 140 height 25
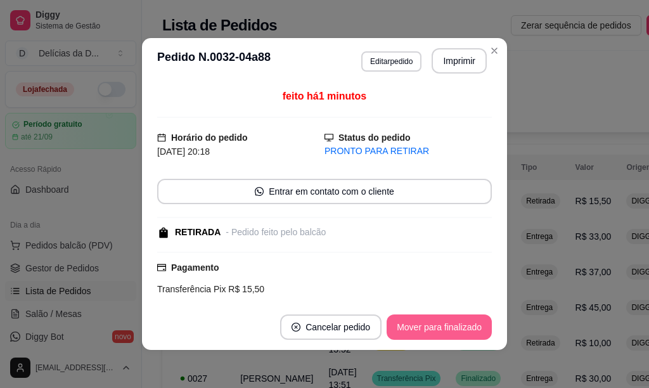
click at [445, 328] on button "Mover para finalizado" at bounding box center [439, 326] width 105 height 25
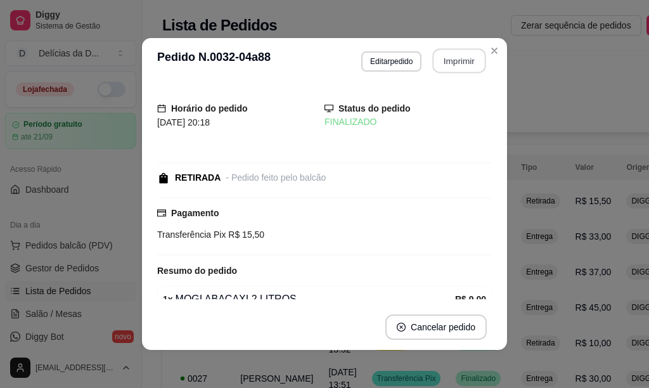
click at [449, 67] on button "Imprimir" at bounding box center [459, 61] width 53 height 25
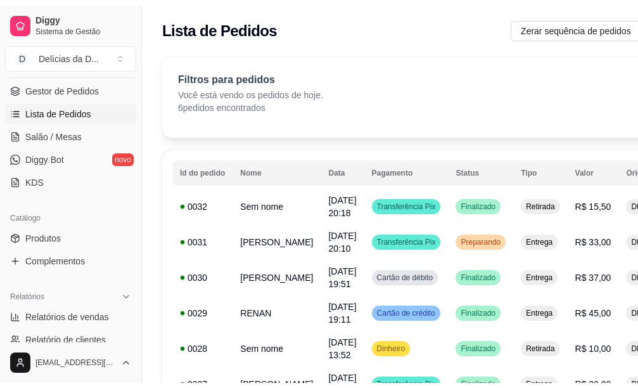
scroll to position [190, 0]
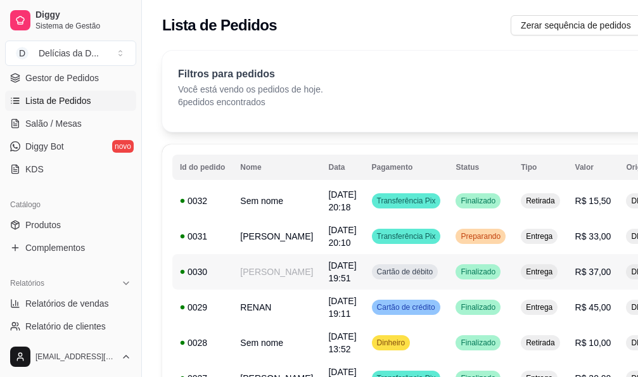
click at [328, 267] on span "[DATE] 19:51" at bounding box center [342, 271] width 28 height 23
click at [328, 225] on span "[DATE] 20:10" at bounding box center [342, 236] width 28 height 23
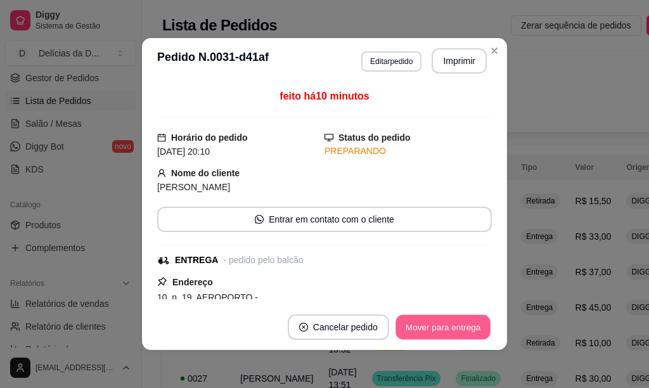
click at [440, 320] on button "Mover para entrega" at bounding box center [442, 327] width 95 height 25
click at [449, 330] on button "Mover para finalizado" at bounding box center [439, 327] width 102 height 25
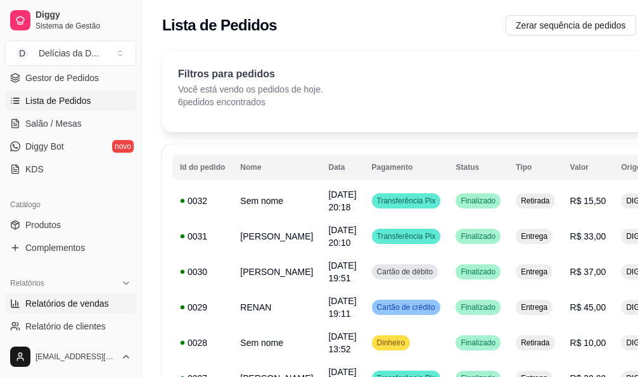
click at [94, 298] on span "Relatórios de vendas" at bounding box center [67, 303] width 84 height 13
select select "ALL"
select select "0"
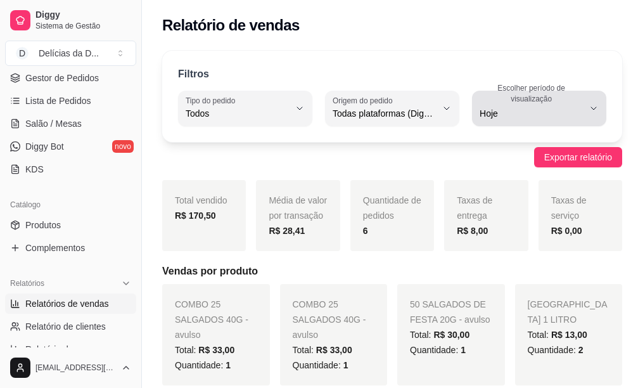
click at [589, 106] on icon "button" at bounding box center [594, 108] width 10 height 10
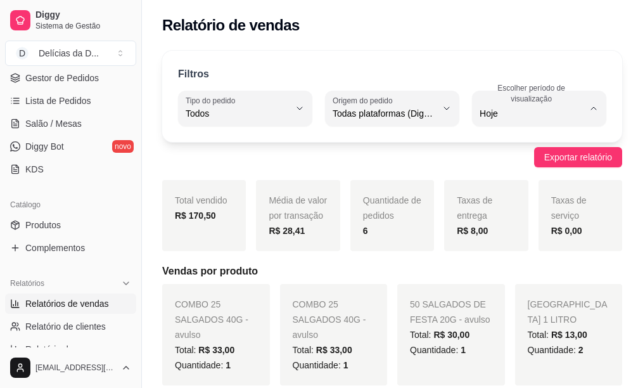
click at [494, 225] on span "30 dias" at bounding box center [530, 227] width 96 height 12
type input "30"
select select "30"
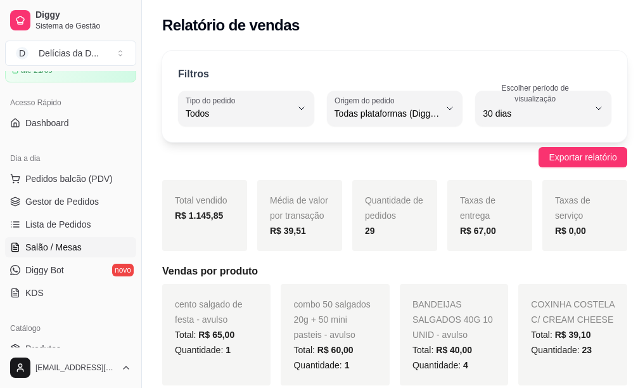
scroll to position [63, 0]
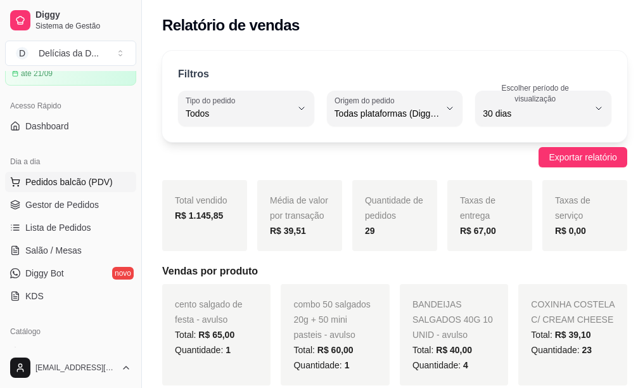
click at [77, 181] on span "Pedidos balcão (PDV)" at bounding box center [68, 182] width 87 height 13
